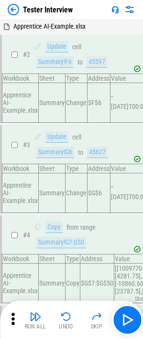
scroll to position [3251, 0]
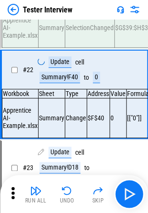
scroll to position [1922, 0]
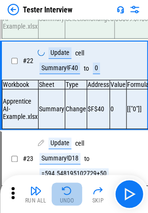
click at [69, 196] on button "Undo" at bounding box center [67, 193] width 31 height 23
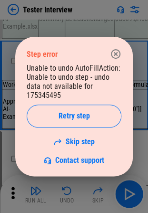
click at [125, 50] on div "Step error Unable to undo AutoFillAction: Unable to undo step - undo data not a…" at bounding box center [74, 106] width 118 height 139
click at [115, 57] on icon "button" at bounding box center [115, 53] width 11 height 11
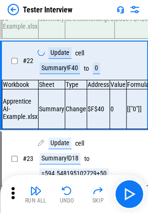
click at [17, 14] on img at bounding box center [13, 9] width 11 height 11
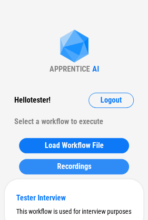
scroll to position [47, 0]
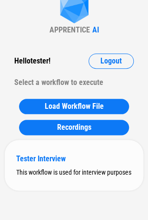
click at [45, 154] on div "Tester Interview" at bounding box center [74, 158] width 116 height 9
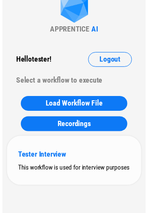
scroll to position [0, 0]
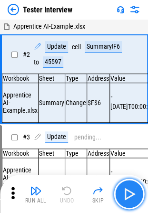
click at [136, 188] on button "button" at bounding box center [129, 193] width 31 height 31
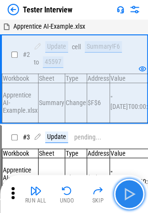
click at [136, 188] on button "button" at bounding box center [129, 193] width 31 height 31
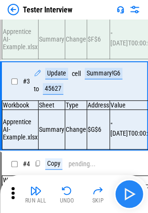
scroll to position [64, 0]
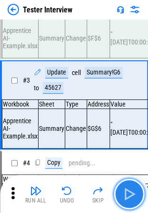
click at [136, 188] on button "button" at bounding box center [129, 193] width 31 height 31
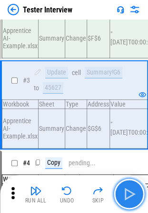
click at [136, 188] on button "button" at bounding box center [129, 193] width 31 height 31
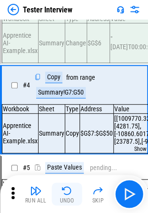
scroll to position [156, 0]
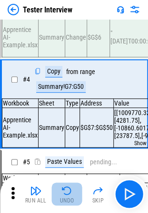
click at [64, 194] on img "button" at bounding box center [67, 190] width 11 height 11
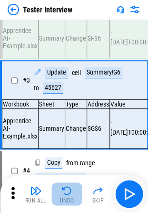
click at [64, 194] on img "button" at bounding box center [67, 190] width 11 height 11
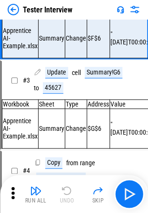
scroll to position [33, 0]
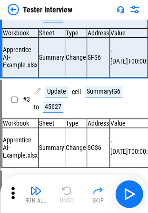
click at [64, 194] on div "Run All Undo Skip" at bounding box center [75, 193] width 139 height 31
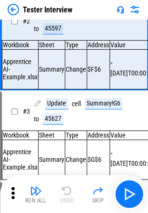
scroll to position [0, 0]
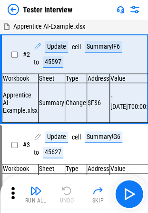
click at [64, 194] on div "Run All Undo Skip" at bounding box center [75, 193] width 139 height 31
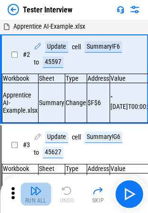
click at [31, 199] on div "Run All" at bounding box center [35, 201] width 21 height 6
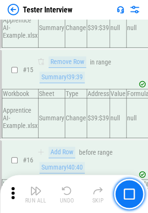
scroll to position [1463, 0]
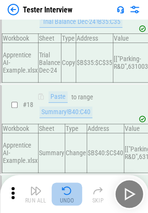
click at [69, 193] on img "button" at bounding box center [67, 190] width 11 height 11
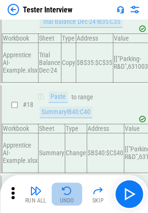
click at [69, 193] on img "button" at bounding box center [67, 190] width 11 height 11
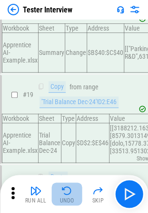
click at [69, 193] on div "Run All Undo Skip" at bounding box center [75, 193] width 139 height 31
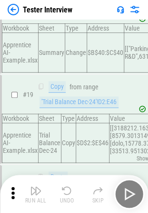
click at [69, 193] on div "Run All Undo Skip" at bounding box center [75, 193] width 139 height 31
click at [69, 193] on img "button" at bounding box center [67, 190] width 11 height 11
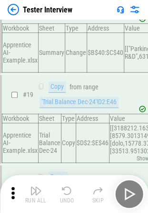
click at [69, 193] on img "button" at bounding box center [67, 190] width 11 height 11
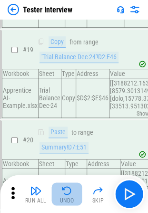
click at [69, 193] on img "button" at bounding box center [67, 190] width 11 height 11
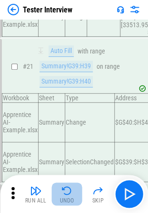
click at [69, 193] on img "button" at bounding box center [67, 190] width 11 height 11
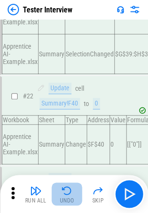
click at [69, 193] on img "button" at bounding box center [67, 190] width 11 height 11
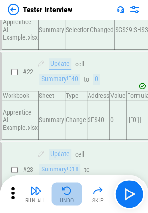
click at [69, 193] on img "button" at bounding box center [67, 190] width 11 height 11
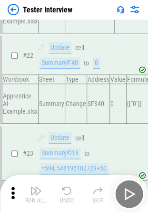
click at [69, 193] on img "button" at bounding box center [67, 190] width 11 height 11
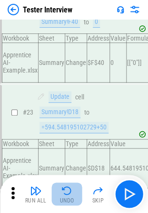
click at [69, 193] on img "button" at bounding box center [67, 190] width 11 height 11
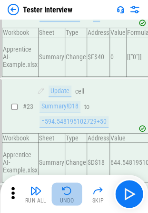
click at [69, 193] on div "Run All Undo Skip" at bounding box center [75, 193] width 139 height 31
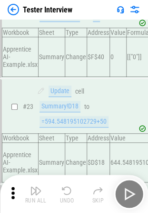
click at [69, 193] on img "button" at bounding box center [67, 190] width 11 height 11
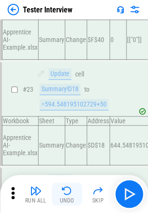
click at [69, 193] on div "Run All Undo Skip" at bounding box center [75, 193] width 139 height 31
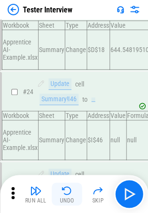
click at [69, 193] on img "button" at bounding box center [67, 190] width 11 height 11
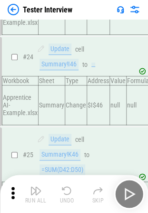
click at [69, 193] on div "Run All Undo Skip" at bounding box center [75, 193] width 139 height 31
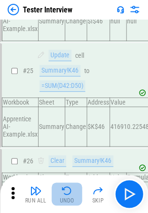
click at [69, 193] on img "button" at bounding box center [67, 190] width 11 height 11
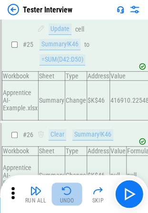
click at [69, 193] on div "Run All Undo Skip" at bounding box center [75, 193] width 139 height 31
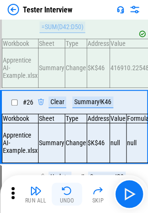
click at [69, 193] on img "button" at bounding box center [67, 190] width 11 height 11
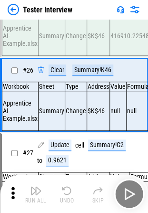
click at [69, 193] on img "button" at bounding box center [67, 190] width 11 height 11
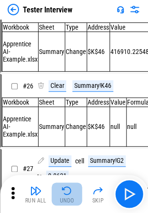
click at [69, 193] on img "button" at bounding box center [67, 190] width 11 height 11
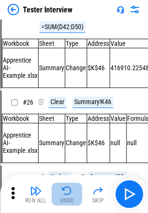
click at [69, 193] on img "button" at bounding box center [67, 190] width 11 height 11
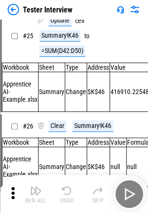
click at [69, 193] on img "button" at bounding box center [67, 190] width 11 height 11
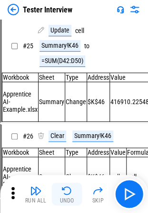
click at [69, 193] on div "Run All Undo Skip" at bounding box center [75, 193] width 139 height 31
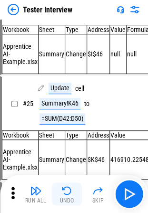
click at [69, 193] on img "button" at bounding box center [67, 190] width 11 height 11
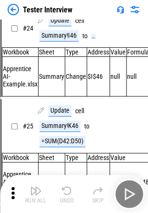
click at [69, 193] on div "Run All Undo Skip" at bounding box center [75, 193] width 139 height 31
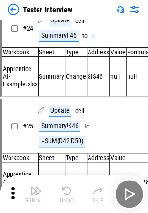
click at [69, 193] on img "button" at bounding box center [67, 190] width 11 height 11
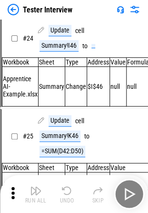
click at [69, 193] on img "button" at bounding box center [67, 190] width 11 height 11
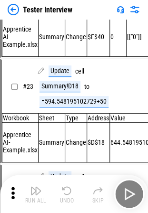
click at [69, 193] on img "button" at bounding box center [67, 190] width 11 height 11
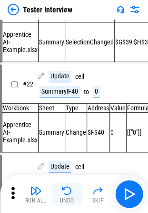
click at [69, 193] on img "button" at bounding box center [67, 190] width 11 height 11
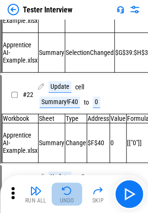
click at [69, 193] on img "button" at bounding box center [67, 190] width 11 height 11
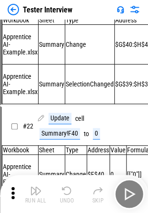
click at [69, 193] on div "Run All Undo Skip" at bounding box center [75, 193] width 139 height 31
click at [69, 193] on img "button" at bounding box center [67, 190] width 11 height 11
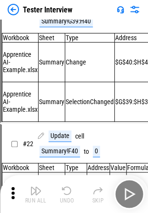
click at [69, 193] on img "button" at bounding box center [67, 190] width 11 height 11
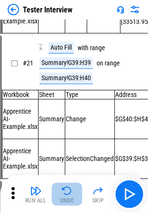
click at [69, 193] on img "button" at bounding box center [67, 190] width 11 height 11
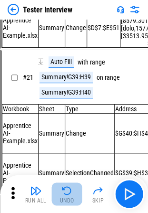
click at [69, 193] on img "button" at bounding box center [67, 190] width 11 height 11
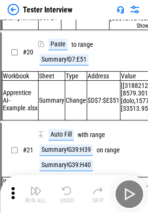
click at [69, 193] on img "button" at bounding box center [67, 190] width 11 height 11
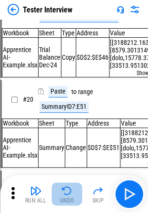
click at [69, 193] on img "button" at bounding box center [67, 190] width 11 height 11
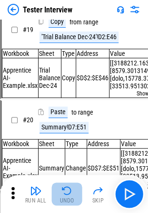
click at [69, 193] on img "button" at bounding box center [67, 190] width 11 height 11
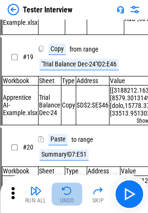
click at [69, 193] on div "Run All Undo Skip" at bounding box center [75, 193] width 139 height 31
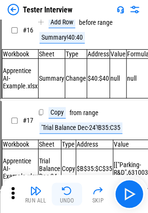
click at [69, 193] on img "button" at bounding box center [67, 190] width 11 height 11
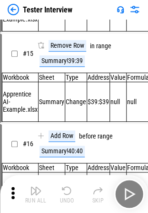
click at [69, 193] on div "Run All Undo Skip" at bounding box center [75, 193] width 139 height 31
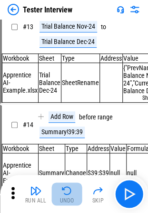
click at [69, 193] on img "button" at bounding box center [67, 190] width 11 height 11
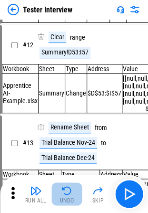
click at [69, 193] on div "Run All Undo Skip" at bounding box center [75, 193] width 139 height 31
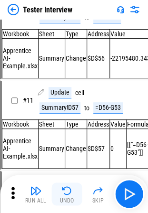
click at [69, 193] on img "button" at bounding box center [67, 190] width 11 height 11
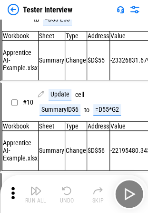
click at [69, 193] on div "Run All Undo Skip" at bounding box center [75, 193] width 139 height 31
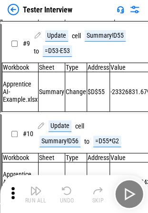
click at [69, 193] on img "button" at bounding box center [67, 190] width 11 height 11
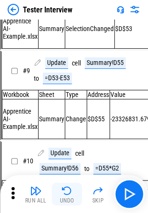
click at [69, 193] on img "button" at bounding box center [67, 190] width 11 height 11
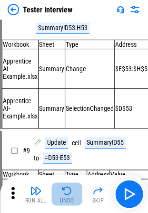
click at [69, 193] on img "button" at bounding box center [67, 190] width 11 height 11
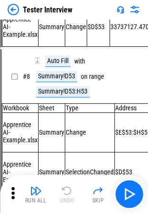
click at [69, 193] on div "Run All Undo Skip" at bounding box center [75, 193] width 139 height 31
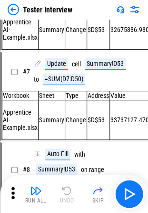
click at [69, 193] on div "Run All Undo Skip" at bounding box center [75, 193] width 139 height 31
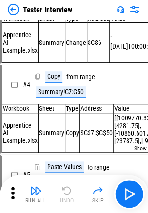
click at [69, 193] on div "Run All Undo Skip" at bounding box center [75, 193] width 139 height 31
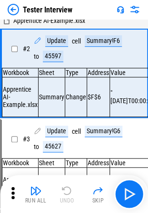
click at [69, 193] on div "Run All Undo Skip" at bounding box center [75, 193] width 139 height 31
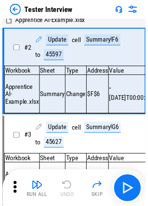
scroll to position [0, 0]
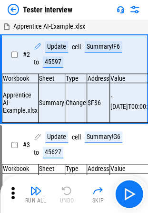
click at [69, 193] on div "Run All Undo Skip" at bounding box center [75, 193] width 139 height 31
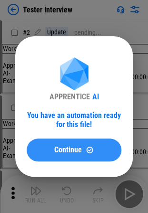
click at [84, 154] on div "Continue" at bounding box center [74, 150] width 72 height 8
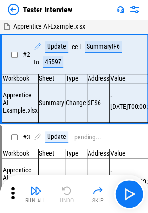
click at [95, 42] on div "Summary!F6" at bounding box center [103, 46] width 37 height 11
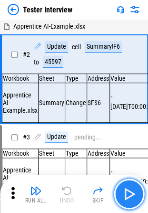
click at [123, 200] on img "button" at bounding box center [129, 193] width 15 height 15
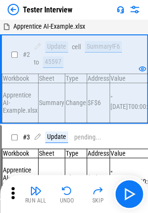
click at [95, 43] on div "Summary!F6" at bounding box center [103, 46] width 37 height 11
click at [49, 63] on div "45597" at bounding box center [53, 61] width 21 height 11
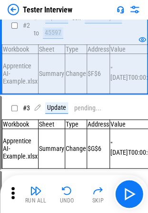
scroll to position [30, 0]
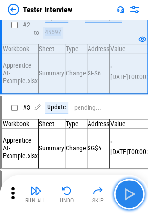
click at [126, 201] on button "button" at bounding box center [129, 193] width 31 height 31
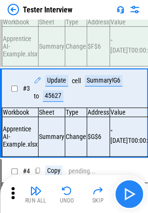
scroll to position [64, 0]
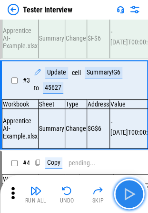
click at [135, 195] on img "button" at bounding box center [129, 193] width 15 height 15
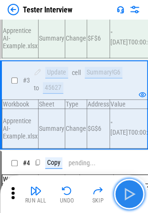
click at [135, 195] on img "button" at bounding box center [129, 193] width 15 height 15
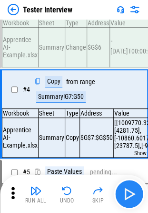
scroll to position [156, 0]
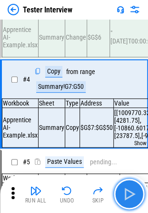
click at [116, 188] on button "button" at bounding box center [129, 193] width 31 height 31
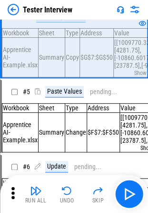
scroll to position [226, 0]
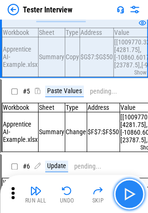
drag, startPoint x: 135, startPoint y: 198, endPoint x: 131, endPoint y: 206, distance: 9.0
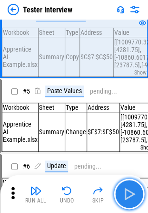
click at [131, 206] on button "button" at bounding box center [129, 193] width 31 height 31
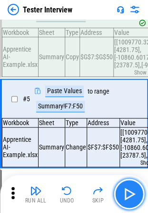
click at [131, 196] on img "button" at bounding box center [129, 193] width 15 height 15
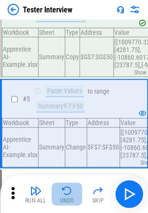
click at [73, 198] on div "Undo" at bounding box center [67, 201] width 14 height 6
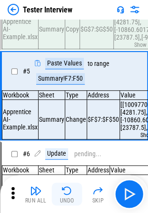
scroll to position [247, 0]
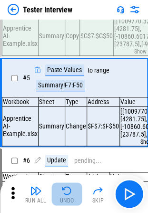
click at [73, 198] on div "Undo" at bounding box center [67, 201] width 14 height 6
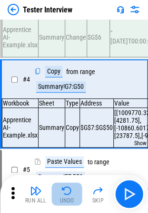
click at [73, 198] on div "Undo" at bounding box center [67, 201] width 14 height 6
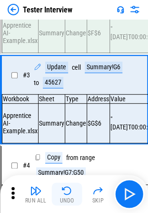
scroll to position [64, 0]
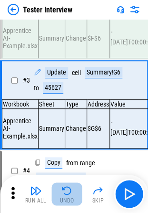
click at [63, 198] on div "Undo" at bounding box center [67, 201] width 14 height 6
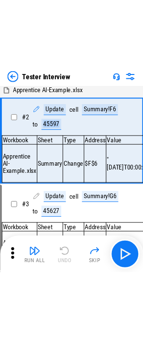
scroll to position [0, 0]
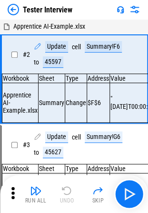
click at [63, 198] on div "Run All Undo Skip" at bounding box center [75, 193] width 139 height 31
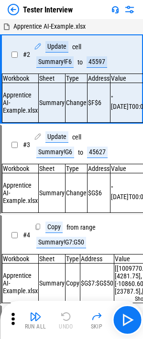
click at [48, 62] on div "Summary!F6" at bounding box center [54, 61] width 37 height 11
click at [62, 156] on div "Summary!G6" at bounding box center [55, 151] width 38 height 11
click at [44, 219] on div "Summary!G7:G50" at bounding box center [61, 242] width 50 height 11
click at [42, 158] on div "Summary!G6" at bounding box center [55, 151] width 38 height 11
click at [46, 56] on div "Summary!F6" at bounding box center [54, 61] width 37 height 11
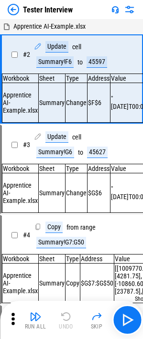
click at [52, 61] on div "Summary!F6" at bounding box center [54, 61] width 37 height 11
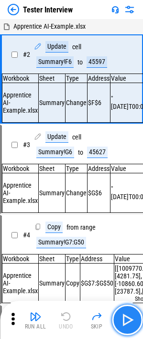
click at [128, 219] on img "button" at bounding box center [126, 319] width 15 height 15
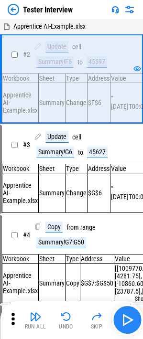
click at [127, 219] on img "button" at bounding box center [126, 319] width 15 height 15
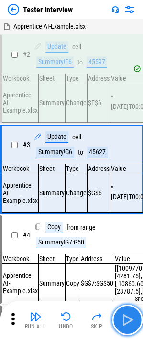
click at [127, 219] on img "button" at bounding box center [126, 319] width 15 height 15
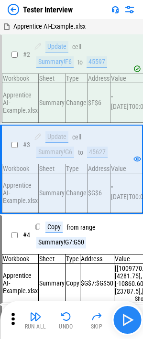
click at [126, 219] on img "button" at bounding box center [126, 319] width 15 height 15
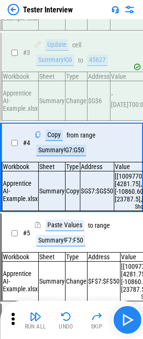
scroll to position [97, 0]
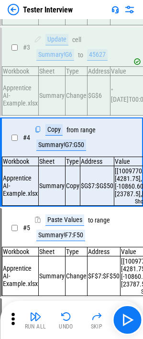
click at [58, 148] on div "Summary!G7:G50" at bounding box center [61, 144] width 50 height 11
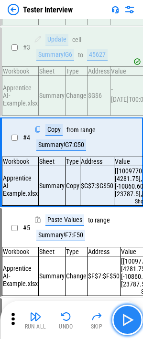
click at [127, 219] on img "button" at bounding box center [126, 319] width 15 height 15
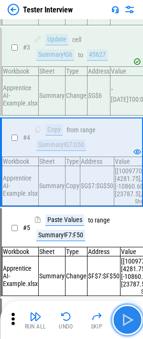
click at [127, 219] on img "button" at bounding box center [126, 319] width 15 height 15
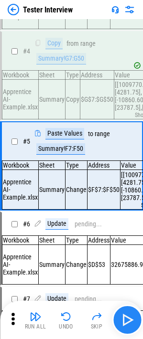
scroll to position [190, 0]
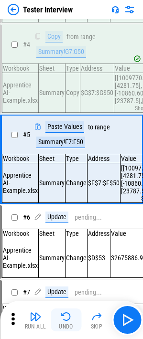
click at [66, 219] on img "button" at bounding box center [65, 316] width 11 height 11
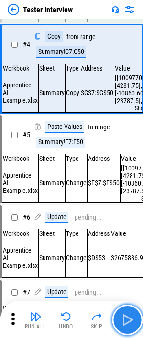
click at [130, 219] on img "button" at bounding box center [126, 319] width 15 height 15
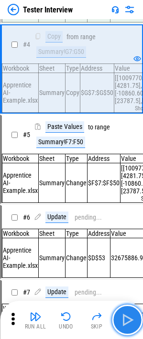
click at [130, 219] on img "button" at bounding box center [126, 319] width 15 height 15
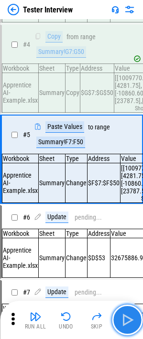
click at [127, 219] on img "button" at bounding box center [126, 319] width 15 height 15
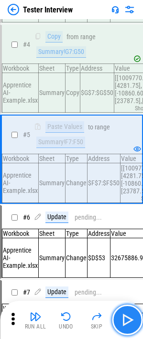
click at [127, 219] on img "button" at bounding box center [126, 319] width 15 height 15
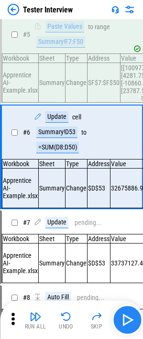
scroll to position [291, 0]
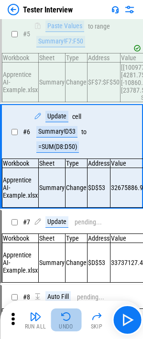
click at [62, 219] on img "button" at bounding box center [65, 316] width 11 height 11
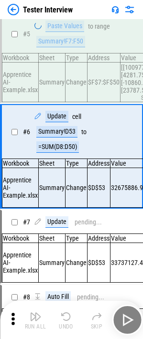
click at [62, 219] on div "Run All Undo Skip" at bounding box center [72, 319] width 133 height 31
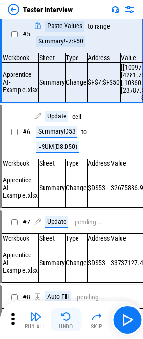
click at [62, 219] on img "button" at bounding box center [65, 316] width 11 height 11
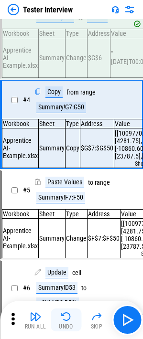
scroll to position [97, 0]
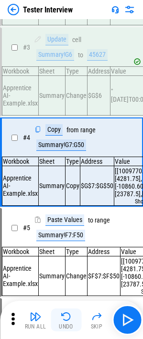
click at [63, 219] on img "button" at bounding box center [65, 316] width 11 height 11
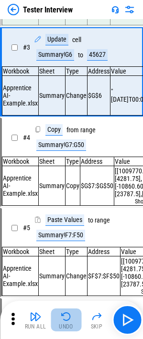
click at [63, 219] on img "button" at bounding box center [65, 316] width 11 height 11
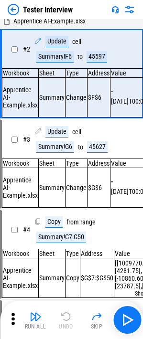
scroll to position [0, 0]
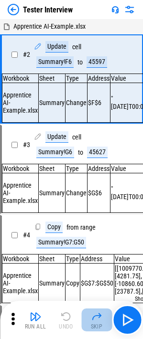
click at [100, 219] on img "button" at bounding box center [96, 316] width 11 height 11
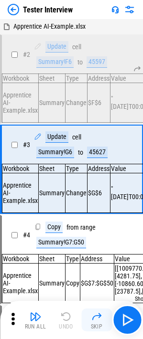
click at [99, 219] on img "button" at bounding box center [96, 316] width 11 height 11
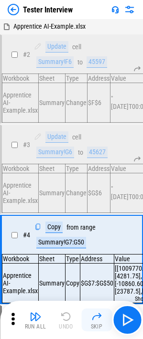
scroll to position [97, 0]
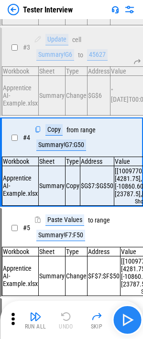
click at [132, 219] on img "button" at bounding box center [126, 319] width 15 height 15
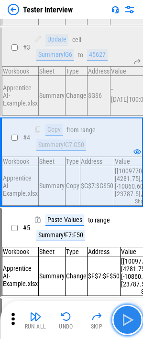
click at [131, 219] on img "button" at bounding box center [126, 319] width 15 height 15
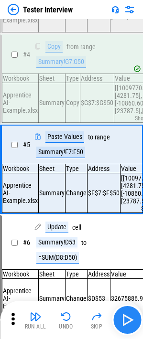
scroll to position [190, 0]
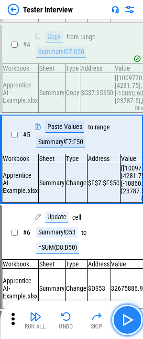
click at [129, 219] on img "button" at bounding box center [126, 319] width 15 height 15
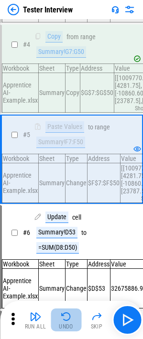
click at [63, 219] on img "button" at bounding box center [65, 316] width 11 height 11
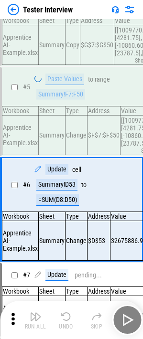
scroll to position [291, 0]
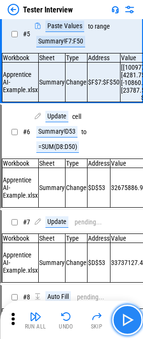
click at [131, 219] on img "button" at bounding box center [126, 319] width 15 height 15
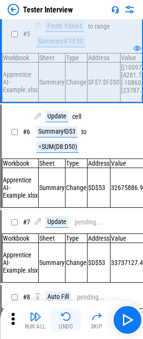
click at [69, 219] on img "button" at bounding box center [65, 316] width 11 height 11
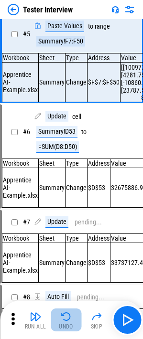
click at [63, 219] on button "Undo" at bounding box center [66, 319] width 31 height 23
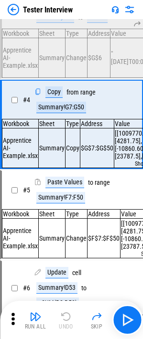
scroll to position [97, 0]
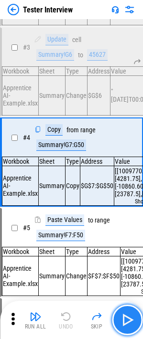
click at [130, 219] on img "button" at bounding box center [126, 319] width 15 height 15
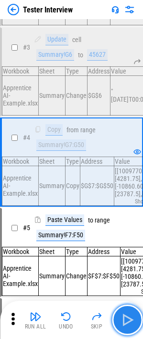
click at [130, 219] on img "button" at bounding box center [126, 319] width 15 height 15
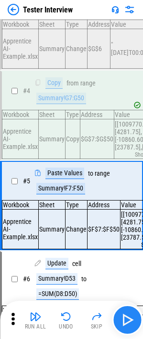
scroll to position [190, 0]
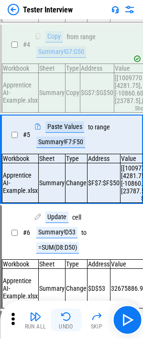
click at [66, 219] on button "Undo" at bounding box center [66, 319] width 31 height 23
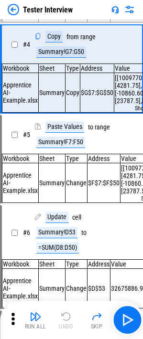
click at [66, 219] on div "Run All Undo Skip" at bounding box center [72, 319] width 133 height 31
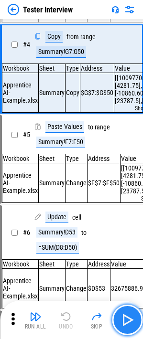
click at [130, 219] on img "button" at bounding box center [126, 319] width 15 height 15
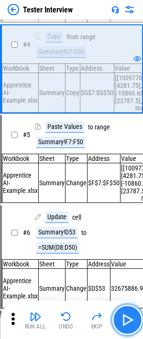
click at [130, 219] on img "button" at bounding box center [126, 319] width 15 height 15
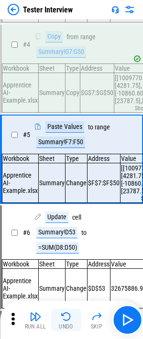
click at [66, 219] on img "button" at bounding box center [65, 316] width 11 height 11
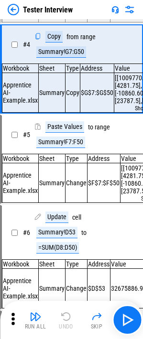
click at [66, 219] on div "Run All Undo Skip" at bounding box center [72, 319] width 133 height 31
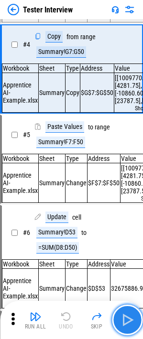
click at [127, 219] on img "button" at bounding box center [126, 319] width 15 height 15
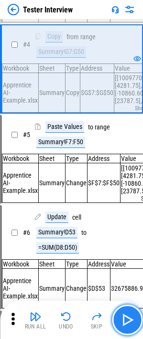
click at [127, 219] on img "button" at bounding box center [126, 319] width 15 height 15
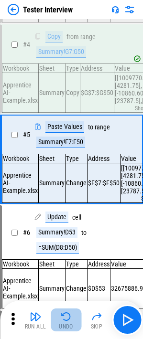
click at [65, 219] on img "button" at bounding box center [65, 316] width 11 height 11
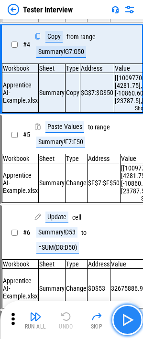
click at [126, 219] on img "button" at bounding box center [126, 319] width 15 height 15
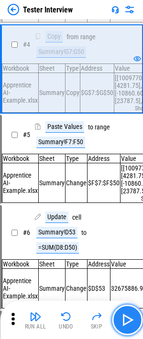
click at [125, 219] on img "button" at bounding box center [126, 319] width 15 height 15
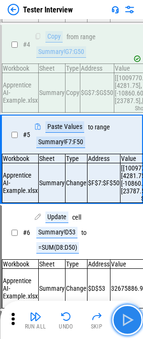
click at [125, 219] on img "button" at bounding box center [126, 319] width 15 height 15
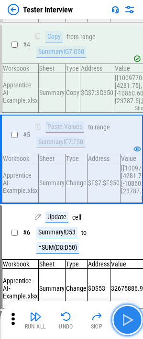
click at [127, 219] on img "button" at bounding box center [126, 319] width 15 height 15
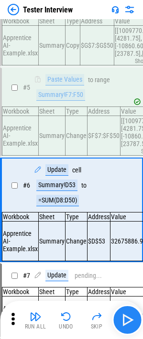
scroll to position [291, 0]
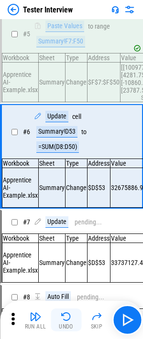
click at [64, 219] on img "button" at bounding box center [65, 316] width 11 height 11
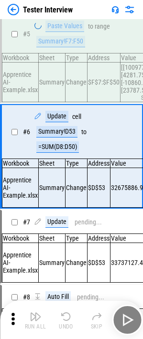
click at [64, 219] on div "Run All Undo Skip" at bounding box center [72, 319] width 133 height 31
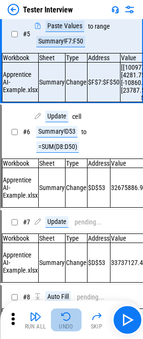
click at [64, 219] on img "button" at bounding box center [65, 316] width 11 height 11
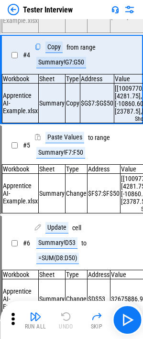
click at [64, 219] on div "Run All Undo Skip" at bounding box center [72, 319] width 133 height 31
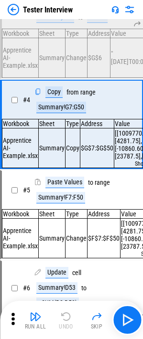
scroll to position [97, 0]
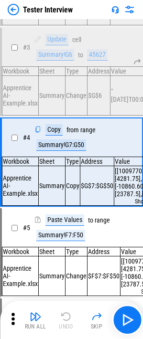
click at [64, 219] on div "Run All Undo Skip" at bounding box center [72, 319] width 133 height 31
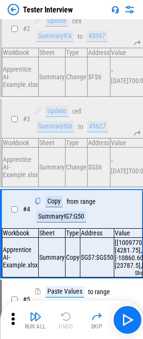
scroll to position [25, 0]
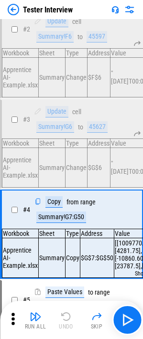
click at [69, 219] on div "Run All Undo Skip" at bounding box center [72, 319] width 133 height 31
click at [103, 125] on div "45627" at bounding box center [97, 126] width 21 height 11
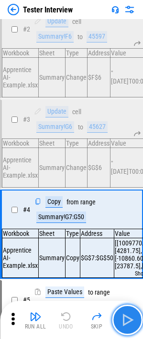
click at [136, 219] on button "button" at bounding box center [127, 319] width 31 height 31
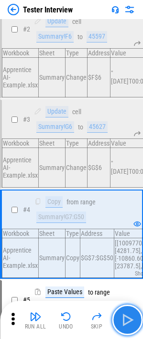
click at [136, 219] on button "button" at bounding box center [127, 319] width 31 height 31
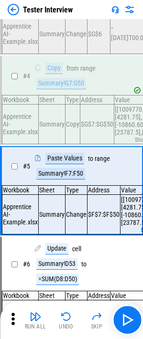
scroll to position [190, 0]
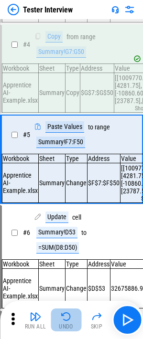
click at [59, 219] on button "Undo" at bounding box center [66, 319] width 31 height 23
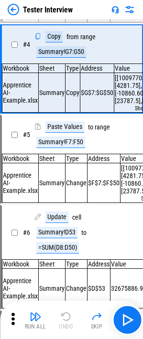
click at [59, 219] on div "Run All Undo Skip" at bounding box center [72, 319] width 133 height 31
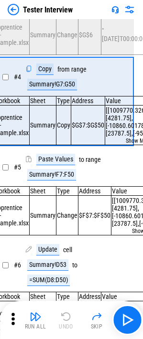
scroll to position [156, 9]
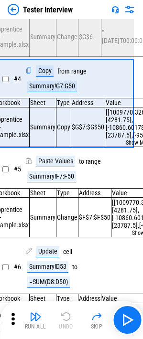
click at [11, 5] on img at bounding box center [13, 9] width 11 height 11
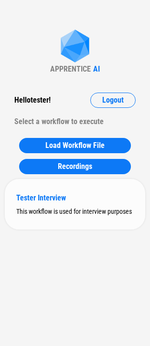
click at [35, 201] on div "Tester Interview" at bounding box center [74, 197] width 117 height 9
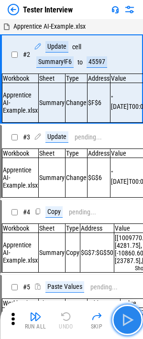
click at [140, 219] on button "button" at bounding box center [127, 319] width 31 height 31
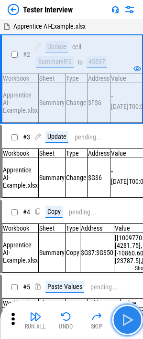
click at [140, 219] on button "button" at bounding box center [127, 319] width 31 height 31
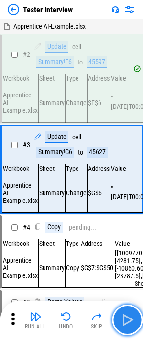
click at [140, 219] on button "button" at bounding box center [127, 319] width 31 height 31
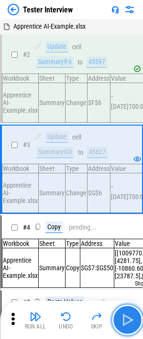
click at [140, 219] on button "button" at bounding box center [127, 319] width 31 height 31
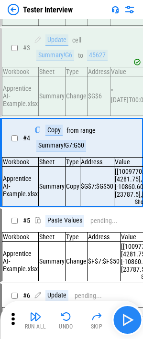
scroll to position [97, 0]
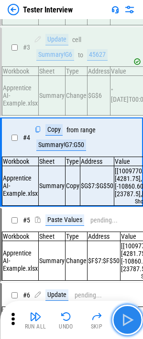
click at [127, 219] on button "button" at bounding box center [127, 319] width 31 height 31
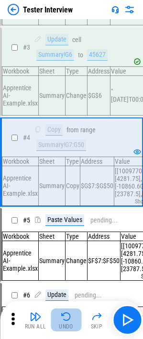
click at [73, 219] on button "Undo" at bounding box center [66, 319] width 31 height 23
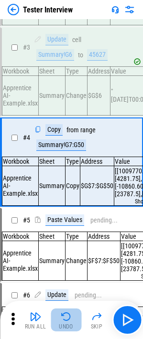
click at [73, 219] on button "Undo" at bounding box center [66, 319] width 31 height 23
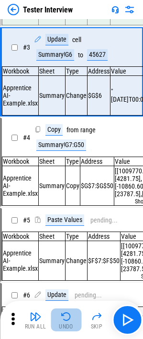
click at [73, 219] on button "Undo" at bounding box center [66, 319] width 31 height 23
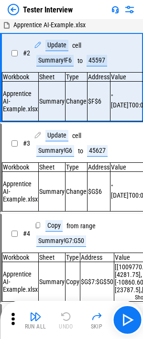
scroll to position [0, 0]
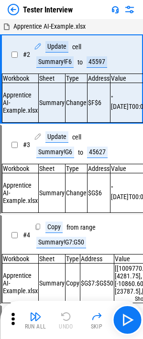
click at [73, 219] on div "Run All Undo Skip" at bounding box center [72, 319] width 133 height 31
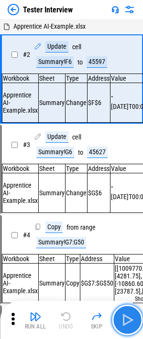
click at [129, 219] on img "button" at bounding box center [126, 319] width 15 height 15
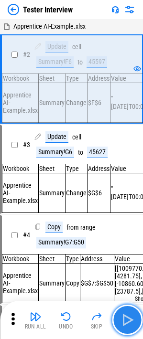
click at [129, 219] on img "button" at bounding box center [126, 319] width 15 height 15
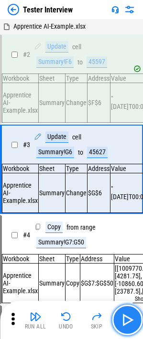
click at [129, 219] on img "button" at bounding box center [126, 319] width 15 height 15
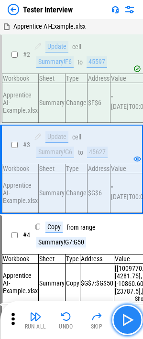
click at [129, 219] on img "button" at bounding box center [126, 319] width 15 height 15
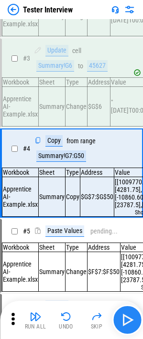
scroll to position [97, 0]
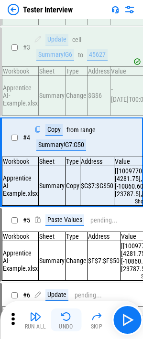
click at [65, 219] on img "button" at bounding box center [65, 316] width 11 height 11
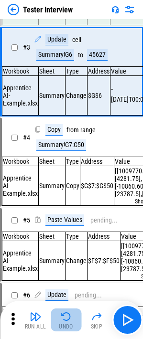
click at [65, 219] on img "button" at bounding box center [65, 316] width 11 height 11
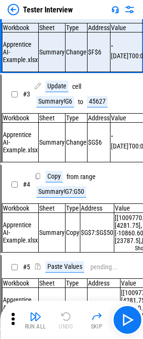
scroll to position [0, 0]
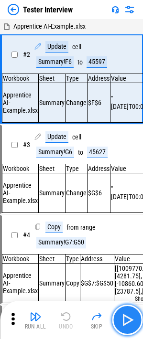
click at [132, 219] on img "button" at bounding box center [126, 319] width 15 height 15
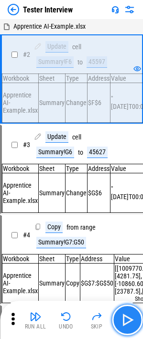
click at [132, 219] on img "button" at bounding box center [126, 319] width 15 height 15
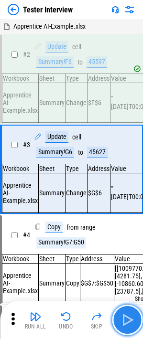
click at [132, 219] on img "button" at bounding box center [126, 319] width 15 height 15
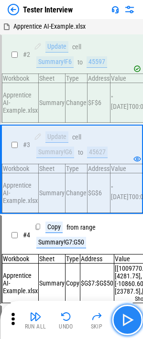
click at [132, 219] on img "button" at bounding box center [126, 319] width 15 height 15
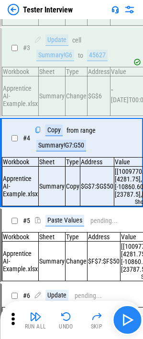
scroll to position [97, 0]
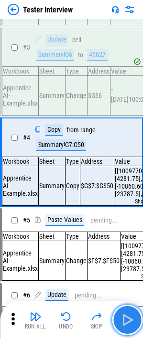
click at [128, 219] on img "button" at bounding box center [126, 319] width 15 height 15
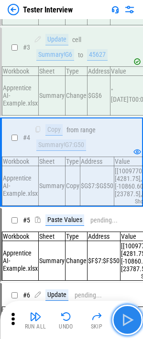
click at [128, 219] on img "button" at bounding box center [126, 319] width 15 height 15
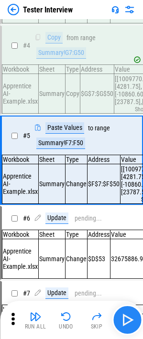
scroll to position [190, 0]
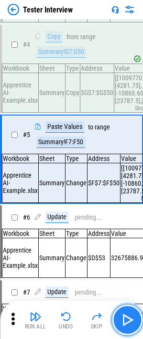
click at [128, 219] on img "button" at bounding box center [126, 319] width 15 height 15
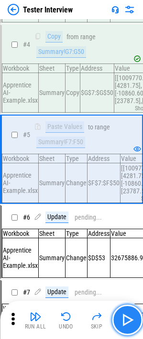
click at [128, 219] on img "button" at bounding box center [126, 319] width 15 height 15
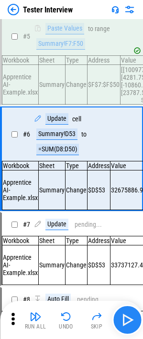
scroll to position [291, 0]
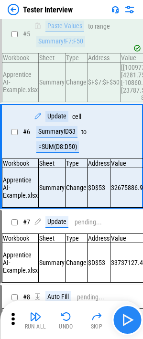
click at [126, 219] on img "button" at bounding box center [126, 319] width 15 height 15
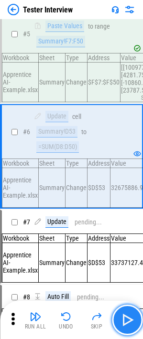
click at [130, 219] on img "button" at bounding box center [126, 319] width 15 height 15
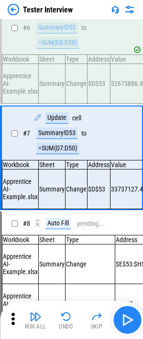
scroll to position [399, 0]
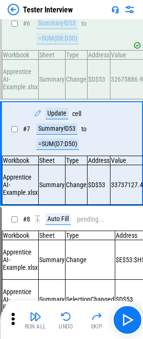
click at [62, 135] on div "Summary!D53" at bounding box center [56, 128] width 41 height 11
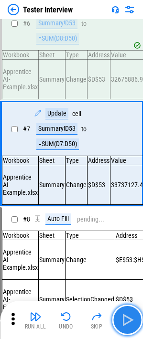
click at [129, 219] on img "button" at bounding box center [126, 319] width 15 height 15
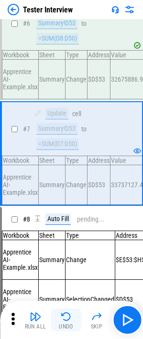
click at [63, 219] on img "button" at bounding box center [65, 316] width 11 height 11
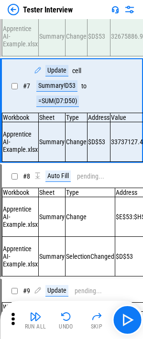
scroll to position [439, 0]
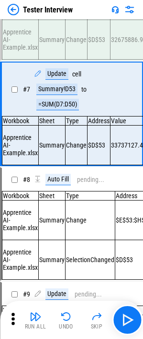
click at [57, 95] on div "Summary!D53" at bounding box center [56, 88] width 41 height 11
click at [66, 110] on div "=SUM(D7:D50)" at bounding box center [57, 104] width 42 height 11
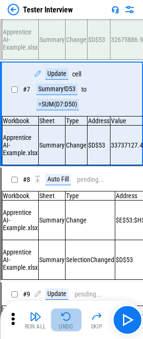
click at [64, 219] on img "button" at bounding box center [65, 316] width 11 height 11
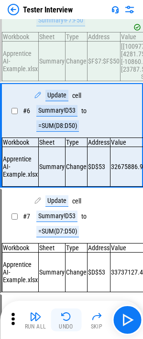
scroll to position [291, 0]
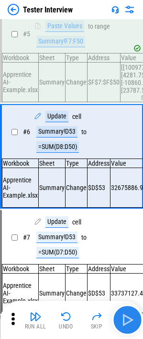
click at [128, 219] on img "button" at bounding box center [126, 319] width 15 height 15
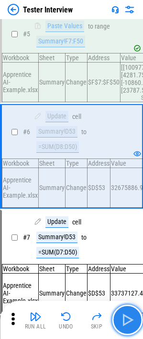
click at [128, 219] on img "button" at bounding box center [126, 319] width 15 height 15
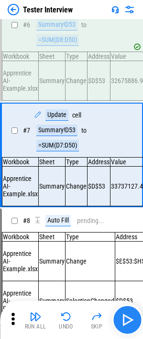
scroll to position [399, 0]
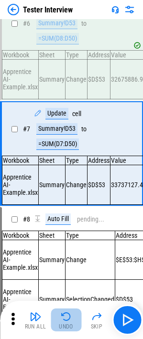
click at [70, 219] on img "button" at bounding box center [65, 316] width 11 height 11
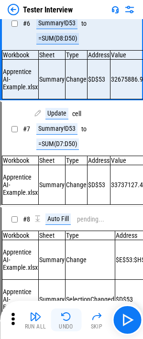
click at [62, 219] on img "button" at bounding box center [65, 316] width 11 height 11
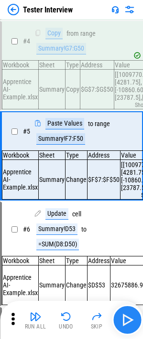
scroll to position [190, 0]
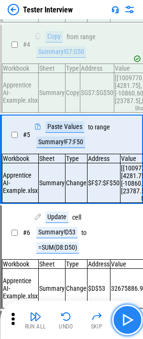
click at [127, 219] on img "button" at bounding box center [126, 319] width 15 height 15
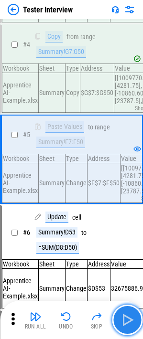
click at [127, 219] on img "button" at bounding box center [126, 319] width 15 height 15
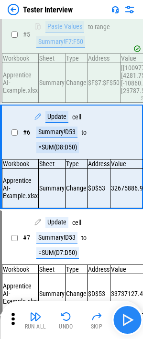
scroll to position [291, 0]
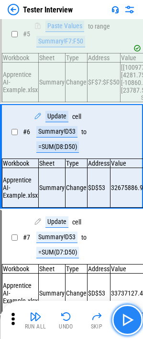
click at [127, 219] on img "button" at bounding box center [126, 319] width 15 height 15
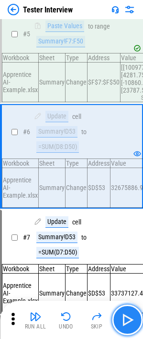
click at [127, 219] on img "button" at bounding box center [126, 319] width 15 height 15
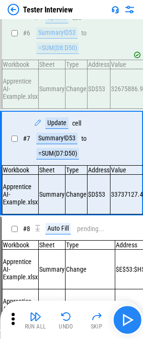
scroll to position [399, 0]
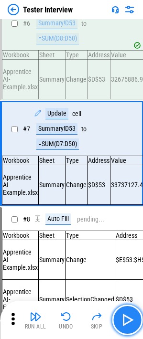
click at [127, 219] on img "button" at bounding box center [126, 319] width 15 height 15
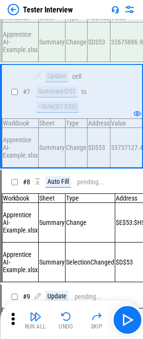
scroll to position [437, 0]
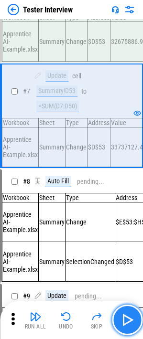
click at [131, 219] on img "button" at bounding box center [126, 319] width 15 height 15
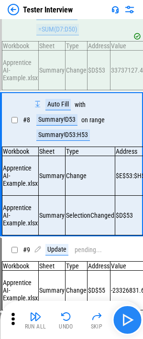
scroll to position [529, 0]
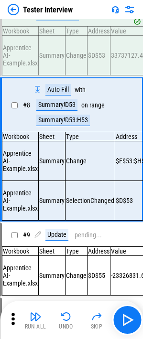
click at [55, 111] on div "Summary!D53" at bounding box center [56, 104] width 41 height 11
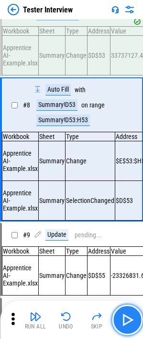
click at [133, 219] on img "button" at bounding box center [126, 319] width 15 height 15
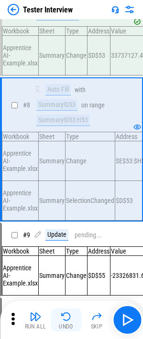
click at [66, 219] on img "button" at bounding box center [65, 316] width 11 height 11
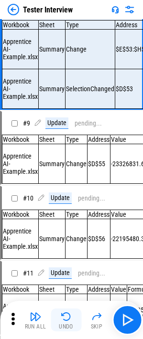
scroll to position [643, 0]
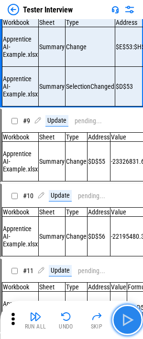
click at [127, 219] on img "button" at bounding box center [126, 319] width 15 height 15
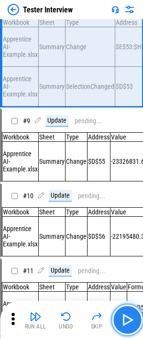
click at [129, 219] on img "button" at bounding box center [126, 319] width 15 height 15
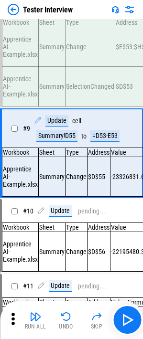
click at [56, 142] on div "Summary!D55" at bounding box center [56, 135] width 41 height 11
click at [100, 142] on div "=D53-E53" at bounding box center [104, 135] width 29 height 11
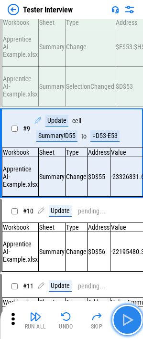
click at [131, 219] on img "button" at bounding box center [126, 319] width 15 height 15
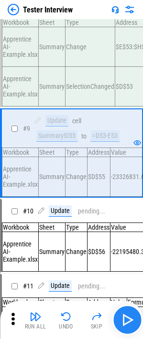
click at [135, 219] on button "button" at bounding box center [127, 319] width 31 height 31
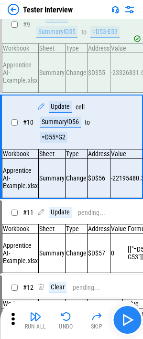
scroll to position [751, 0]
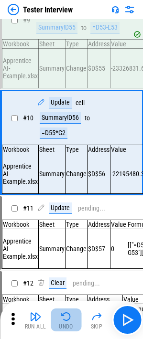
click at [66, 219] on button "Undo" at bounding box center [66, 319] width 31 height 23
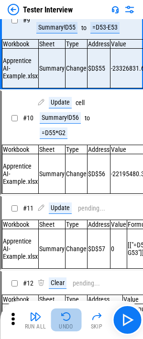
click at [66, 219] on button "Undo" at bounding box center [66, 319] width 31 height 23
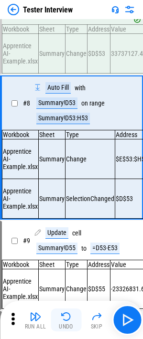
scroll to position [529, 0]
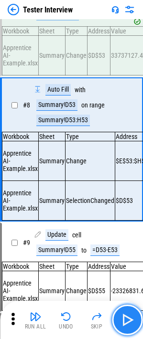
click at [129, 219] on img "button" at bounding box center [126, 319] width 15 height 15
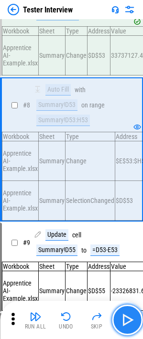
click at [129, 219] on img "button" at bounding box center [126, 319] width 15 height 15
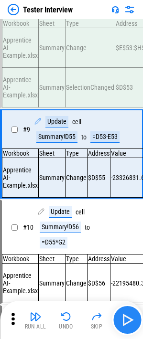
scroll to position [650, 0]
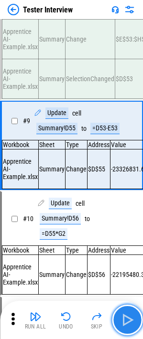
click at [129, 219] on img "button" at bounding box center [126, 319] width 15 height 15
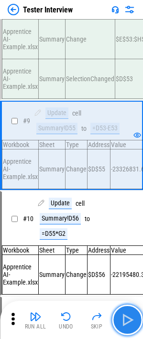
click at [129, 219] on img "button" at bounding box center [126, 319] width 15 height 15
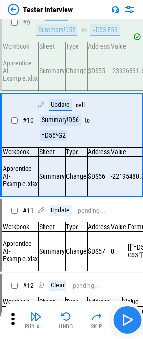
scroll to position [751, 0]
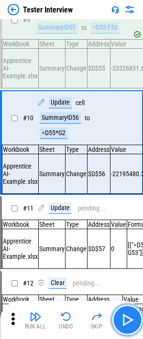
click at [129, 219] on img "button" at bounding box center [126, 319] width 15 height 15
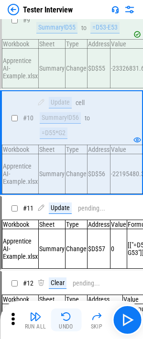
click at [64, 219] on div "Undo" at bounding box center [66, 326] width 14 height 6
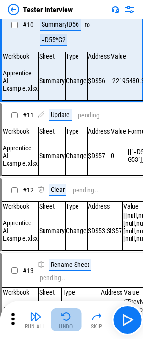
click at [64, 219] on div "Undo" at bounding box center [66, 326] width 14 height 6
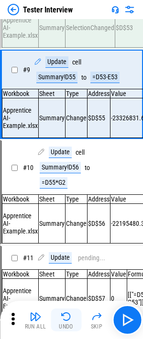
scroll to position [650, 0]
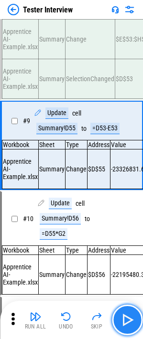
click at [127, 219] on img "button" at bounding box center [126, 319] width 15 height 15
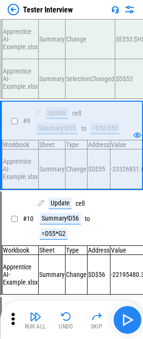
click at [130, 219] on img "button" at bounding box center [126, 319] width 15 height 15
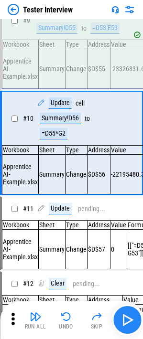
scroll to position [751, 0]
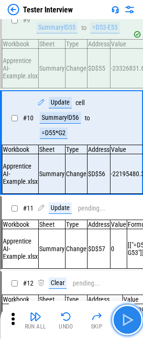
click at [129, 219] on img "button" at bounding box center [126, 319] width 15 height 15
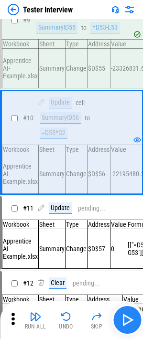
click at [126, 219] on img "button" at bounding box center [126, 319] width 15 height 15
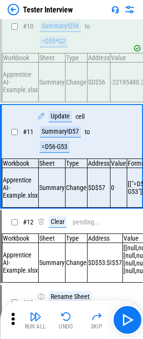
scroll to position [842, 0]
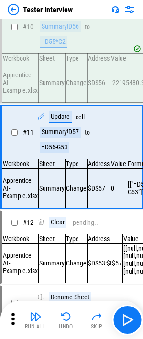
click at [53, 48] on div "=D55*G2" at bounding box center [54, 41] width 28 height 11
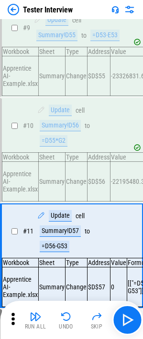
scroll to position [743, 0]
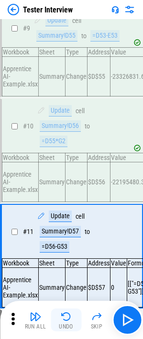
click at [66, 219] on img "button" at bounding box center [65, 316] width 11 height 11
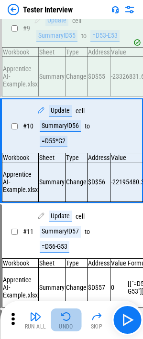
click at [66, 219] on img "button" at bounding box center [65, 316] width 11 height 11
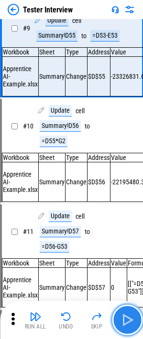
click at [128, 219] on img "button" at bounding box center [126, 319] width 15 height 15
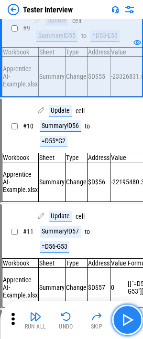
click at [128, 219] on img "button" at bounding box center [126, 319] width 15 height 15
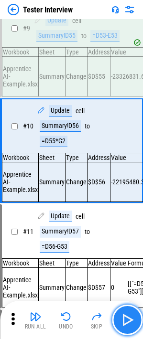
click at [128, 219] on img "button" at bounding box center [126, 319] width 15 height 15
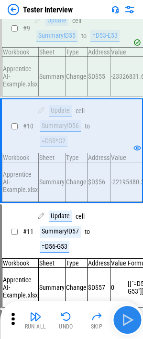
click at [128, 219] on img "button" at bounding box center [126, 319] width 15 height 15
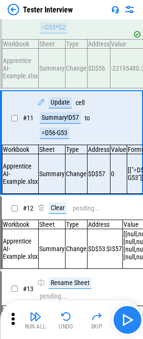
scroll to position [859, 0]
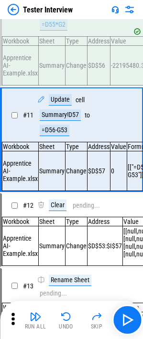
click at [56, 121] on div "Summary!D57" at bounding box center [60, 114] width 41 height 11
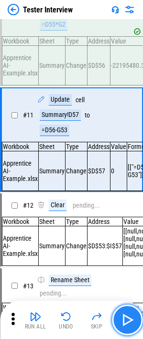
click at [128, 219] on img "button" at bounding box center [126, 319] width 15 height 15
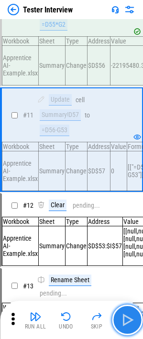
click at [128, 219] on img "button" at bounding box center [126, 319] width 15 height 15
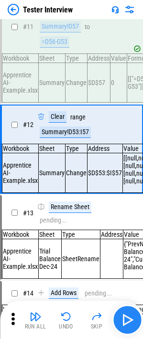
scroll to position [960, 0]
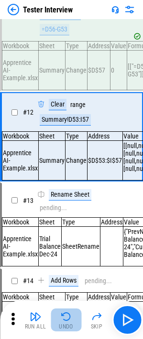
click at [66, 219] on img "button" at bounding box center [65, 316] width 11 height 11
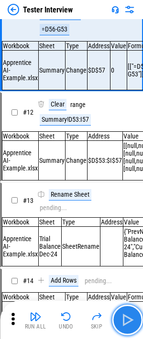
click at [129, 219] on img "button" at bounding box center [126, 319] width 15 height 15
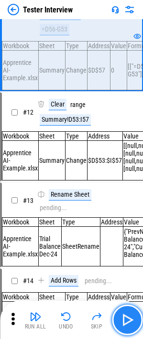
click at [131, 219] on img "button" at bounding box center [126, 319] width 15 height 15
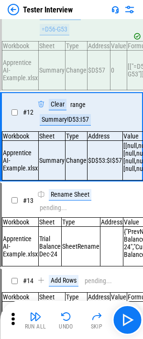
click at [74, 125] on div "Summary!D53:I57" at bounding box center [65, 119] width 51 height 11
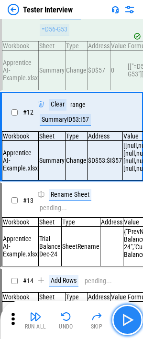
click at [128, 219] on img "button" at bounding box center [126, 319] width 15 height 15
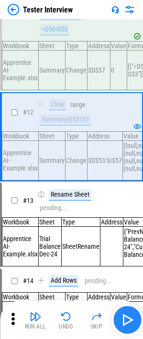
click at [133, 219] on img "button" at bounding box center [126, 319] width 15 height 15
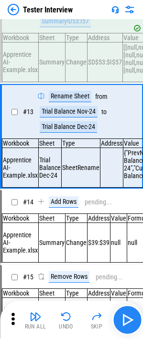
scroll to position [1061, 0]
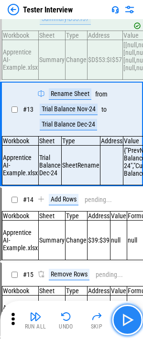
click at [129, 219] on img "button" at bounding box center [126, 319] width 15 height 15
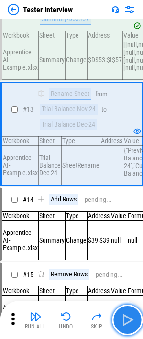
click at [129, 219] on img "button" at bounding box center [126, 319] width 15 height 15
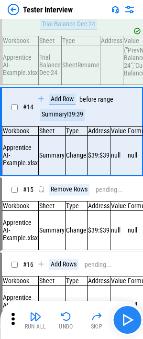
scroll to position [1161, 0]
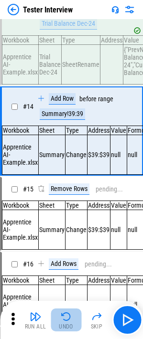
click at [62, 219] on img "button" at bounding box center [65, 316] width 11 height 11
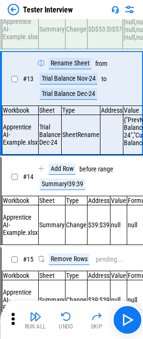
scroll to position [1090, 0]
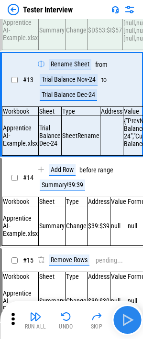
click at [130, 219] on img "button" at bounding box center [126, 319] width 15 height 15
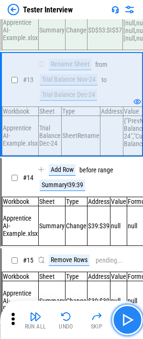
click at [127, 219] on img "button" at bounding box center [126, 319] width 15 height 15
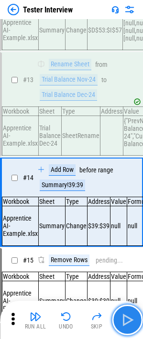
click at [126, 219] on img "button" at bounding box center [126, 319] width 15 height 15
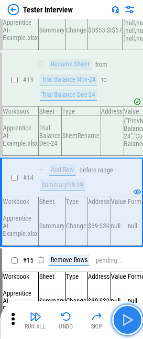
click at [126, 219] on img "button" at bounding box center [126, 319] width 15 height 15
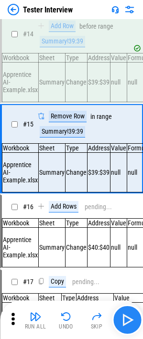
scroll to position [1254, 0]
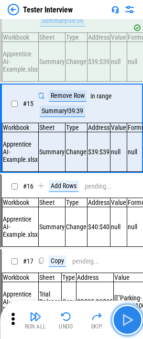
click at [126, 219] on img "button" at bounding box center [126, 319] width 15 height 15
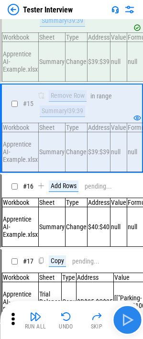
click at [128, 219] on img "button" at bounding box center [126, 319] width 15 height 15
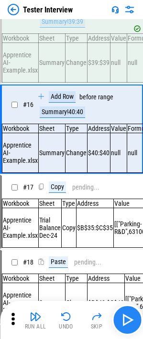
scroll to position [1347, 0]
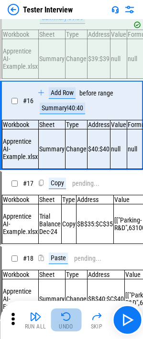
click at [64, 219] on img "button" at bounding box center [65, 316] width 11 height 11
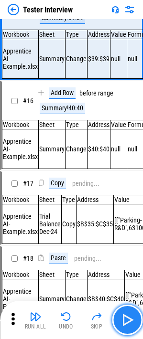
click at [125, 219] on img "button" at bounding box center [126, 319] width 15 height 15
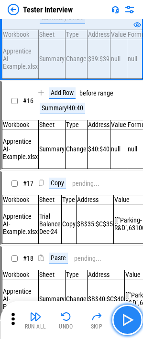
click at [125, 219] on img "button" at bounding box center [126, 319] width 15 height 15
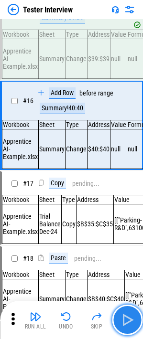
click at [127, 219] on img "button" at bounding box center [126, 319] width 15 height 15
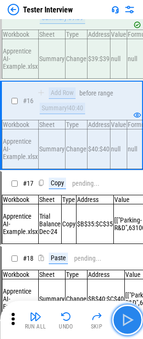
click at [127, 219] on img "button" at bounding box center [126, 319] width 15 height 15
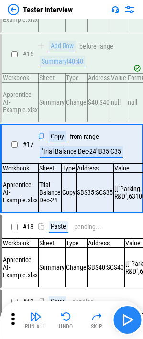
scroll to position [1440, 0]
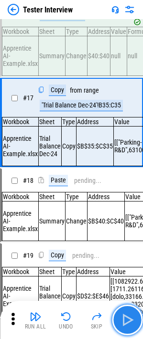
click at [127, 219] on img "button" at bounding box center [126, 319] width 15 height 15
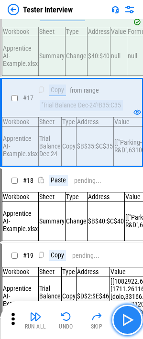
click at [127, 219] on img "button" at bounding box center [126, 319] width 15 height 15
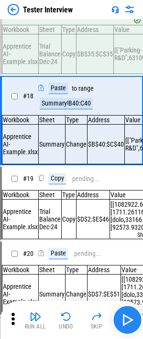
scroll to position [1533, 0]
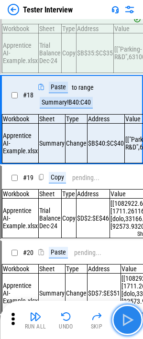
click at [127, 219] on img "button" at bounding box center [126, 319] width 15 height 15
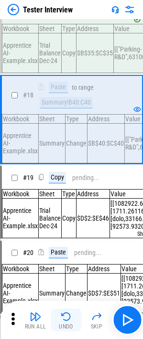
click at [66, 219] on div "Undo" at bounding box center [66, 326] width 14 height 6
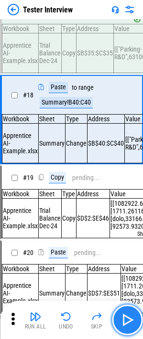
click at [127, 219] on img "button" at bounding box center [126, 319] width 15 height 15
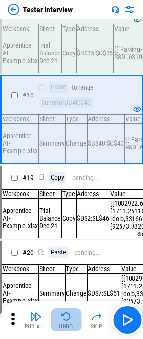
click at [66, 219] on img "button" at bounding box center [65, 316] width 11 height 11
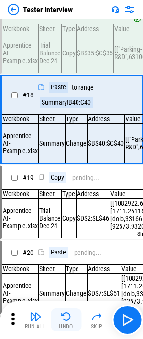
click at [66, 219] on img "button" at bounding box center [65, 316] width 11 height 11
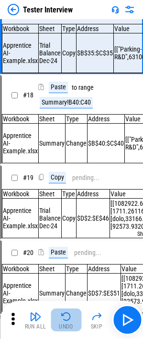
click at [66, 219] on img "button" at bounding box center [65, 316] width 11 height 11
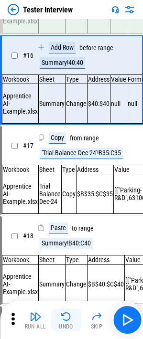
scroll to position [1347, 0]
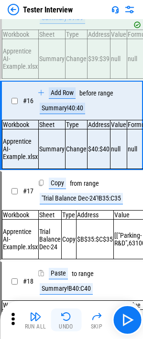
click at [66, 219] on img "button" at bounding box center [65, 316] width 11 height 11
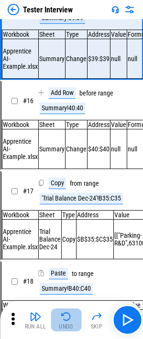
click at [66, 219] on img "button" at bounding box center [65, 316] width 11 height 11
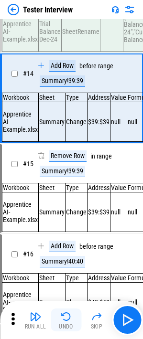
scroll to position [1161, 0]
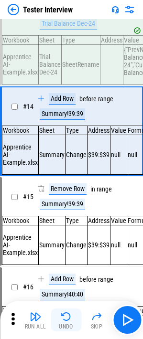
click at [66, 219] on img "button" at bounding box center [65, 316] width 11 height 11
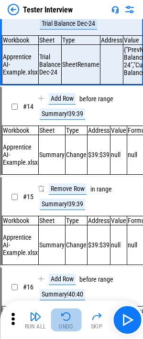
click at [66, 219] on img "button" at bounding box center [65, 316] width 11 height 11
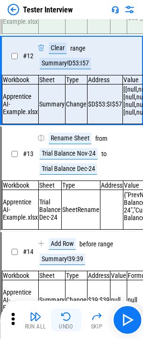
scroll to position [960, 0]
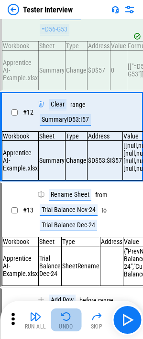
click at [68, 219] on button "Undo" at bounding box center [66, 319] width 31 height 23
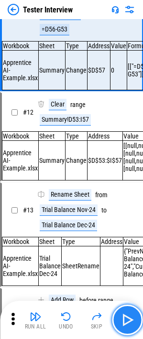
click at [132, 219] on img "button" at bounding box center [126, 319] width 15 height 15
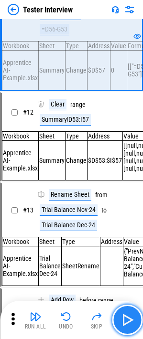
click at [132, 219] on img "button" at bounding box center [126, 319] width 15 height 15
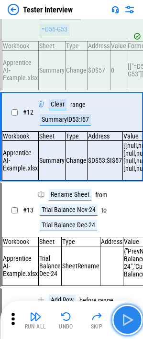
click at [132, 219] on img "button" at bounding box center [126, 319] width 15 height 15
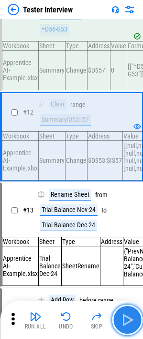
click at [132, 219] on img "button" at bounding box center [126, 319] width 15 height 15
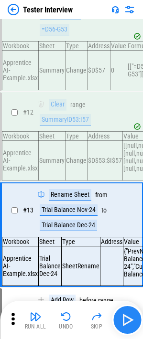
scroll to position [1061, 0]
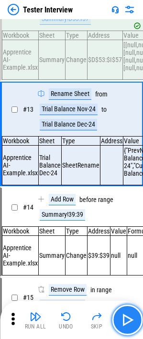
click at [132, 219] on img "button" at bounding box center [126, 319] width 15 height 15
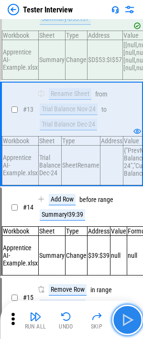
click at [132, 219] on img "button" at bounding box center [126, 319] width 15 height 15
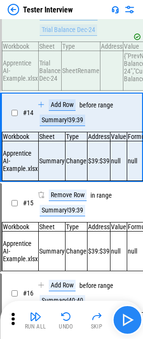
scroll to position [1161, 0]
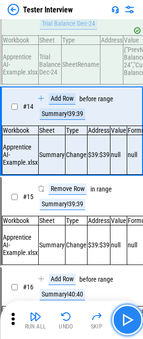
click at [132, 219] on img "button" at bounding box center [126, 319] width 15 height 15
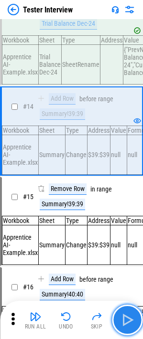
click at [132, 219] on img "button" at bounding box center [126, 319] width 15 height 15
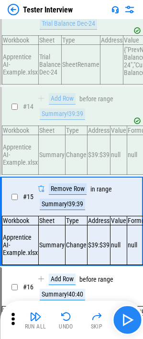
scroll to position [1254, 0]
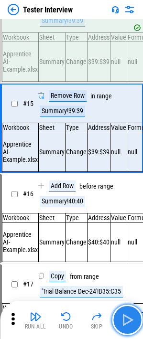
click at [132, 219] on img "button" at bounding box center [126, 319] width 15 height 15
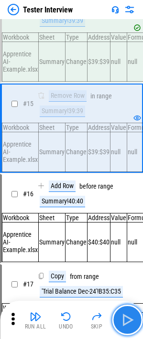
click at [132, 219] on img "button" at bounding box center [126, 319] width 15 height 15
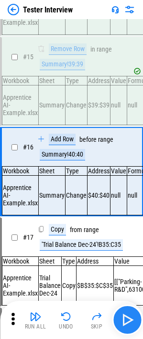
scroll to position [1347, 0]
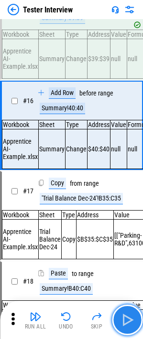
click at [132, 219] on img "button" at bounding box center [126, 319] width 15 height 15
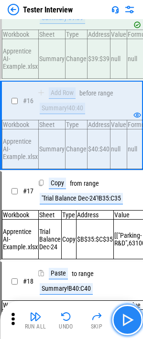
click at [132, 219] on img "button" at bounding box center [126, 319] width 15 height 15
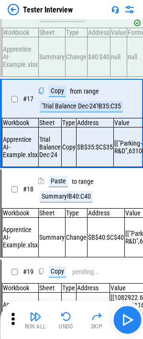
scroll to position [1440, 0]
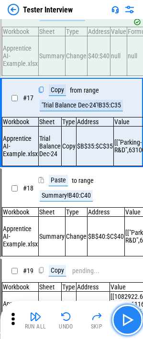
click at [132, 219] on img "button" at bounding box center [126, 319] width 15 height 15
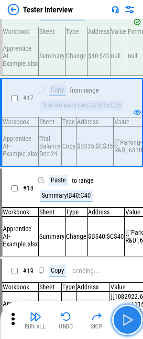
click at [132, 219] on img "button" at bounding box center [126, 319] width 15 height 15
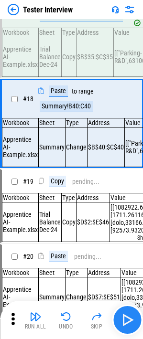
scroll to position [1533, 0]
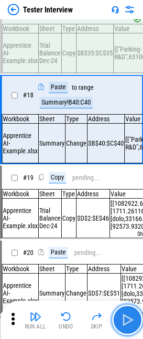
click at [132, 219] on img "button" at bounding box center [126, 319] width 15 height 15
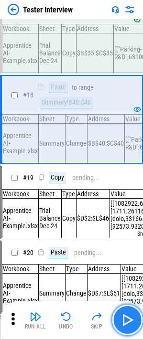
click at [131, 219] on img "button" at bounding box center [126, 319] width 15 height 15
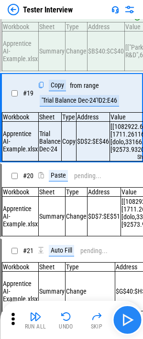
scroll to position [1626, 0]
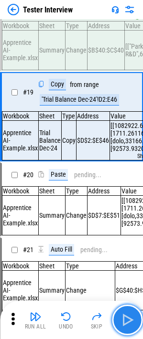
click at [131, 219] on img "button" at bounding box center [126, 319] width 15 height 15
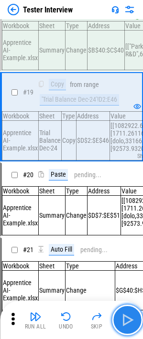
click at [131, 219] on img "button" at bounding box center [126, 319] width 15 height 15
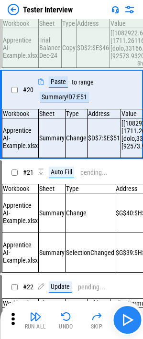
scroll to position [1719, 0]
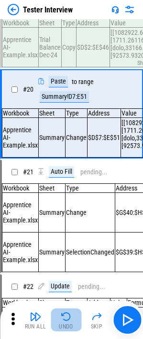
click at [67, 219] on div "Undo" at bounding box center [66, 326] width 14 height 6
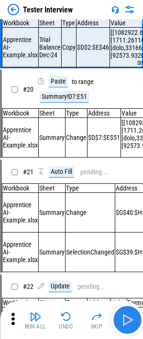
click at [128, 219] on img "button" at bounding box center [126, 319] width 15 height 15
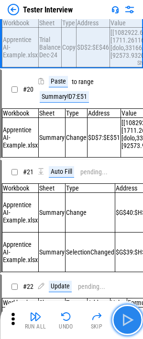
click at [128, 219] on img "button" at bounding box center [126, 319] width 15 height 15
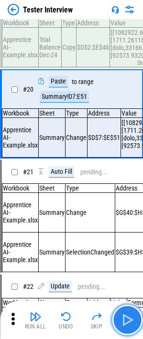
click at [129, 219] on img "button" at bounding box center [126, 319] width 15 height 15
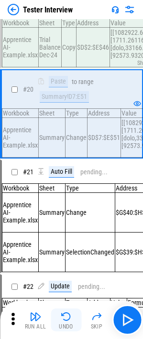
click at [69, 219] on img "button" at bounding box center [65, 316] width 11 height 11
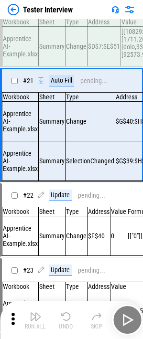
scroll to position [1826, 0]
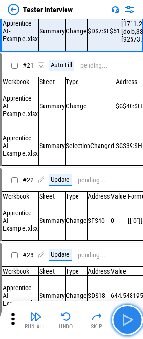
click at [135, 219] on button "button" at bounding box center [127, 319] width 31 height 31
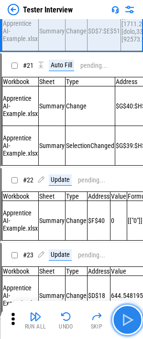
click at [126, 219] on button "button" at bounding box center [127, 319] width 31 height 31
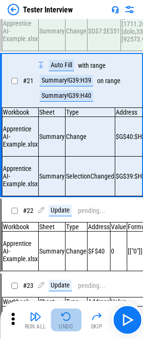
click at [68, 219] on div "Undo" at bounding box center [66, 326] width 14 height 6
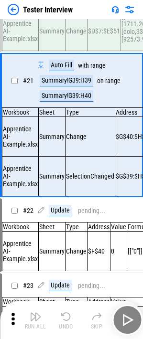
click at [68, 219] on div "Run All Undo Skip" at bounding box center [72, 319] width 133 height 31
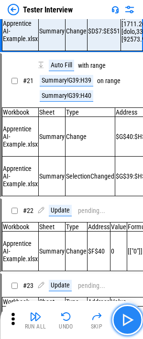
click at [128, 219] on img "button" at bounding box center [126, 319] width 15 height 15
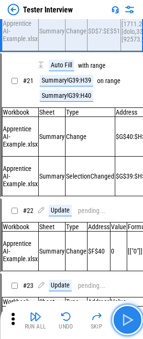
click at [129, 219] on img "button" at bounding box center [126, 319] width 15 height 15
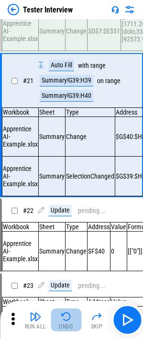
click at [62, 219] on img "button" at bounding box center [65, 316] width 11 height 11
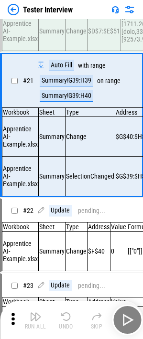
click at [63, 219] on div "Run All Undo Skip" at bounding box center [72, 319] width 133 height 31
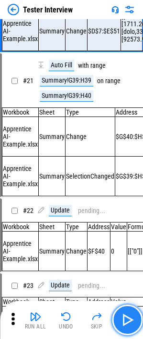
click at [126, 219] on img "button" at bounding box center [126, 319] width 15 height 15
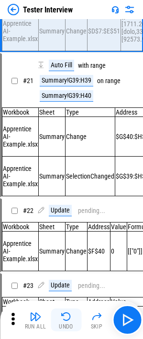
click at [67, 219] on div "Undo" at bounding box center [66, 326] width 14 height 6
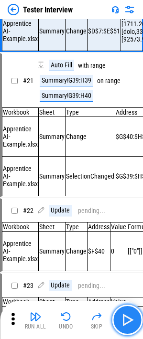
click at [129, 219] on img "button" at bounding box center [126, 319] width 15 height 15
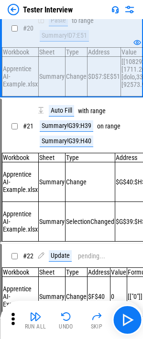
scroll to position [1780, 0]
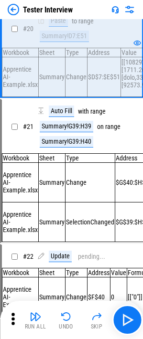
click at [64, 42] on div "Summary!D7:E51" at bounding box center [64, 36] width 49 height 11
click at [68, 219] on div "Undo" at bounding box center [66, 326] width 14 height 6
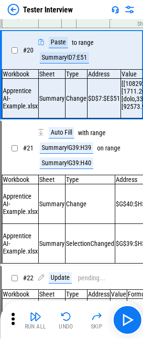
scroll to position [1758, 0]
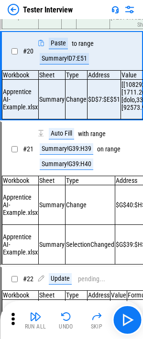
click at [61, 64] on div "Summary!D7:E51" at bounding box center [64, 58] width 49 height 11
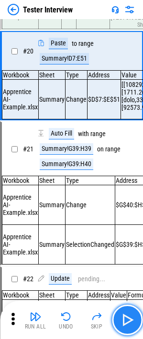
click at [127, 219] on img "button" at bounding box center [126, 319] width 15 height 15
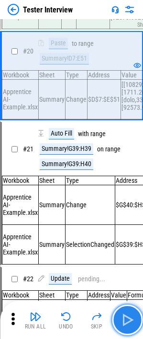
click at [131, 219] on img "button" at bounding box center [126, 319] width 15 height 15
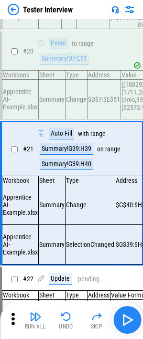
scroll to position [1841, 0]
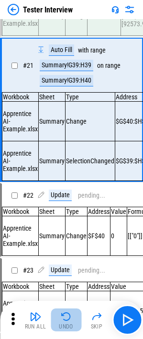
click at [67, 219] on img "button" at bounding box center [65, 316] width 11 height 11
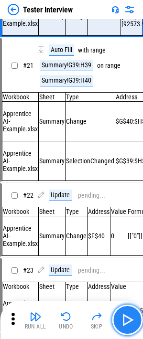
click at [133, 219] on img "button" at bounding box center [126, 319] width 15 height 15
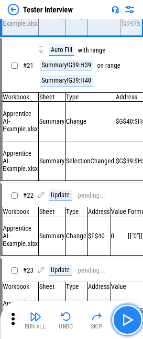
click at [131, 219] on img "button" at bounding box center [126, 319] width 15 height 15
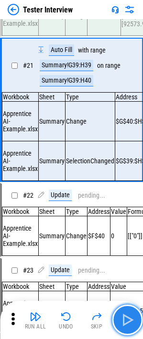
click at [130, 219] on img "button" at bounding box center [126, 319] width 15 height 15
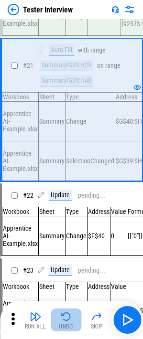
click at [66, 219] on img "button" at bounding box center [65, 316] width 11 height 11
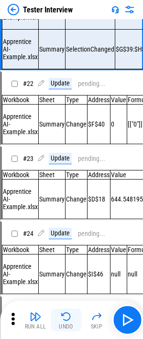
scroll to position [1955, 0]
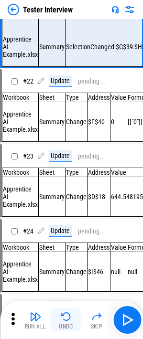
click at [67, 219] on button "Undo" at bounding box center [66, 319] width 31 height 23
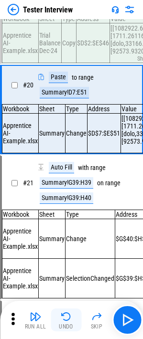
scroll to position [1719, 0]
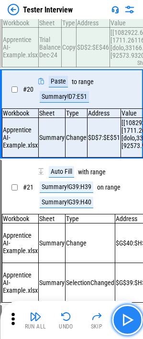
click at [132, 219] on img "button" at bounding box center [126, 319] width 15 height 15
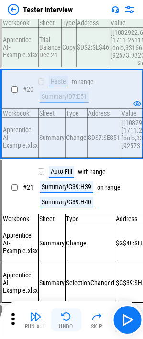
click at [64, 219] on div "Undo" at bounding box center [66, 326] width 14 height 6
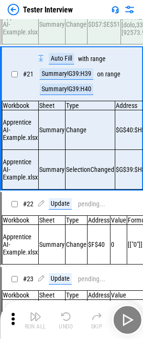
scroll to position [1841, 0]
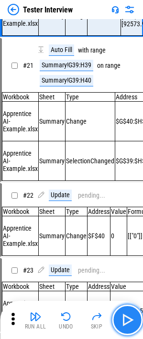
click at [131, 219] on img "button" at bounding box center [126, 319] width 15 height 15
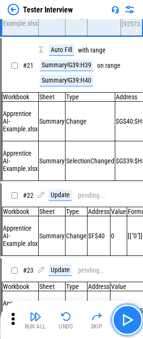
click at [131, 219] on img "button" at bounding box center [126, 319] width 15 height 15
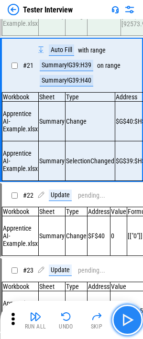
click at [132, 219] on img "button" at bounding box center [126, 319] width 15 height 15
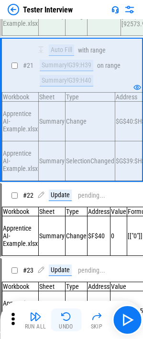
click at [66, 219] on img "button" at bounding box center [65, 316] width 11 height 11
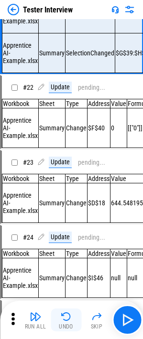
scroll to position [1955, 0]
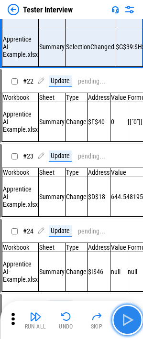
click at [130, 219] on img "button" at bounding box center [126, 319] width 15 height 15
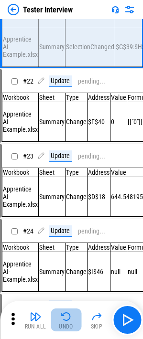
click at [65, 219] on img "button" at bounding box center [65, 316] width 11 height 11
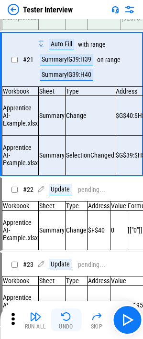
scroll to position [1841, 0]
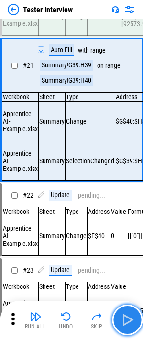
click at [127, 219] on img "button" at bounding box center [126, 319] width 15 height 15
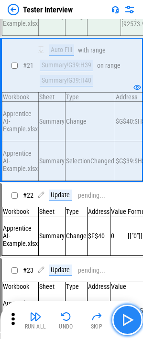
click at [127, 219] on img "button" at bounding box center [126, 319] width 15 height 15
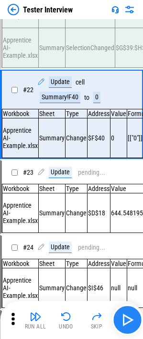
scroll to position [1963, 0]
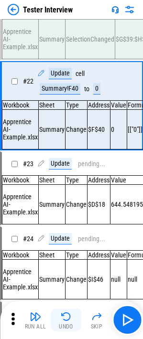
click at [67, 219] on img "button" at bounding box center [65, 316] width 11 height 11
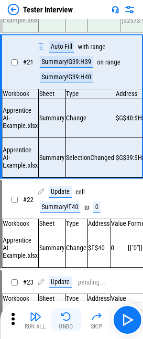
scroll to position [1841, 0]
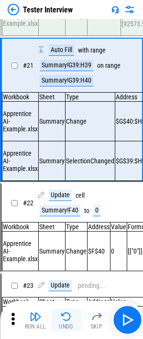
click at [67, 219] on img "button" at bounding box center [65, 316] width 11 height 11
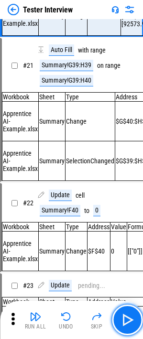
click at [123, 219] on img "button" at bounding box center [126, 319] width 15 height 15
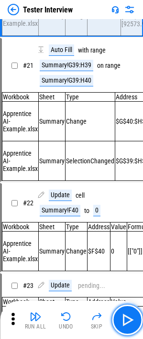
click at [123, 219] on img "button" at bounding box center [126, 319] width 15 height 15
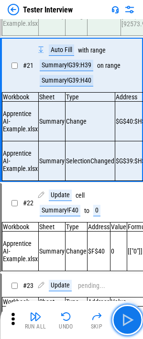
click at [123, 219] on img "button" at bounding box center [126, 319] width 15 height 15
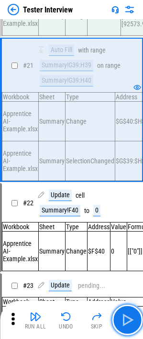
click at [123, 219] on img "button" at bounding box center [126, 319] width 15 height 15
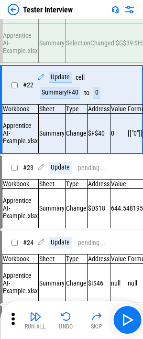
scroll to position [1963, 0]
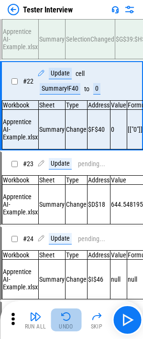
click at [62, 219] on button "Undo" at bounding box center [66, 319] width 31 height 23
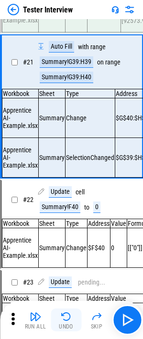
scroll to position [1841, 0]
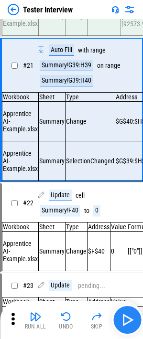
click at [127, 219] on img "button" at bounding box center [126, 319] width 15 height 15
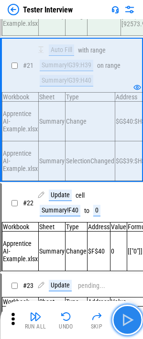
click at [127, 219] on img "button" at bounding box center [126, 319] width 15 height 15
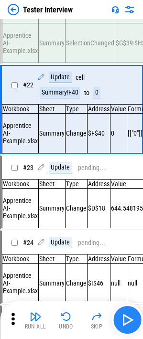
scroll to position [1963, 0]
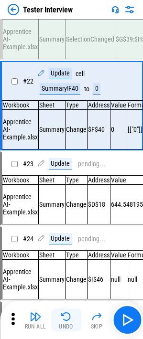
click at [62, 219] on div "Undo" at bounding box center [66, 326] width 14 height 6
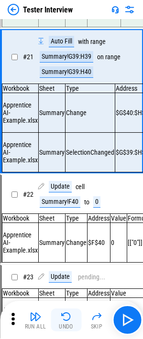
scroll to position [1841, 0]
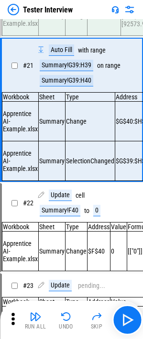
click at [62, 56] on div "Auto Fill" at bounding box center [61, 49] width 25 height 11
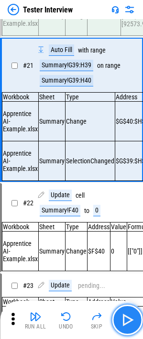
click at [125, 219] on img "button" at bounding box center [126, 319] width 15 height 15
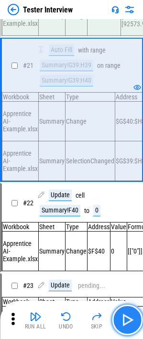
click at [129, 219] on img "button" at bounding box center [126, 319] width 15 height 15
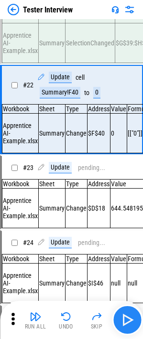
scroll to position [1963, 0]
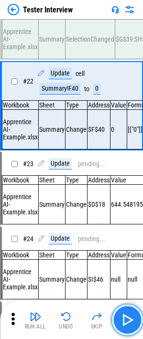
click at [127, 219] on img "button" at bounding box center [126, 319] width 15 height 15
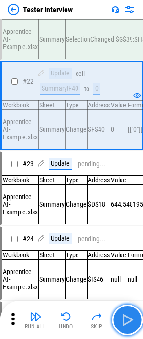
click at [127, 219] on img "button" at bounding box center [126, 319] width 15 height 15
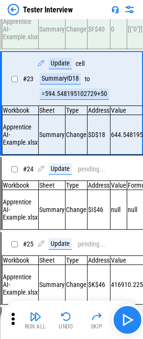
scroll to position [2063, 0]
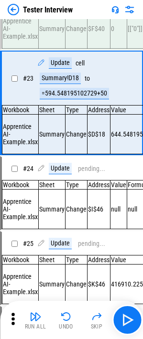
click at [61, 84] on div "Summary!D18" at bounding box center [60, 78] width 41 height 11
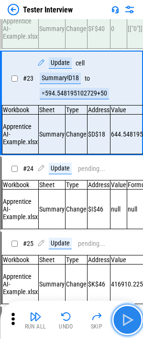
click at [131, 219] on img "button" at bounding box center [126, 319] width 15 height 15
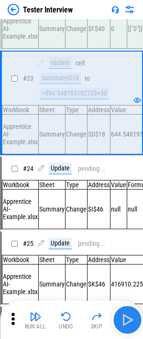
click at [130, 219] on img "button" at bounding box center [126, 319] width 15 height 15
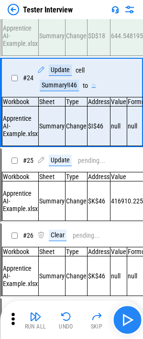
scroll to position [2164, 0]
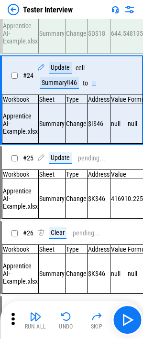
click at [64, 89] on div "Summary!I46" at bounding box center [59, 82] width 39 height 11
click at [62, 89] on div "Summary!I46" at bounding box center [59, 82] width 39 height 11
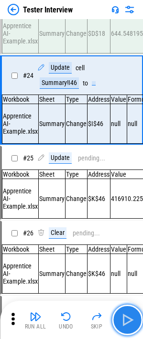
click at [128, 219] on img "button" at bounding box center [126, 319] width 15 height 15
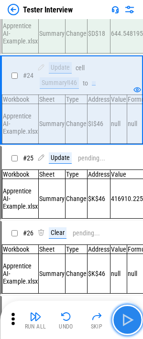
click at [128, 219] on img "button" at bounding box center [126, 319] width 15 height 15
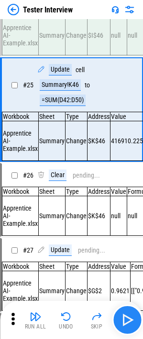
scroll to position [2265, 0]
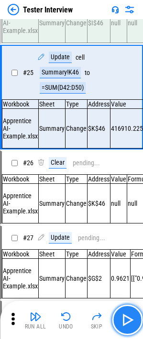
click at [128, 219] on img "button" at bounding box center [126, 319] width 15 height 15
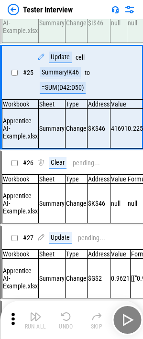
click at [124, 219] on div "Run All Undo Skip" at bounding box center [72, 319] width 133 height 31
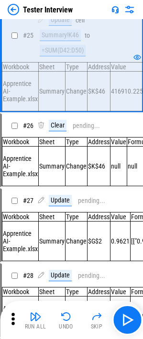
scroll to position [2307, 0]
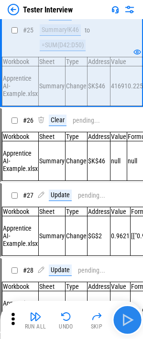
click at [134, 219] on img "button" at bounding box center [126, 319] width 15 height 15
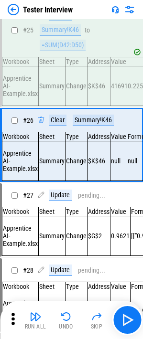
click at [84, 126] on div "Summary!K46" at bounding box center [93, 119] width 41 height 11
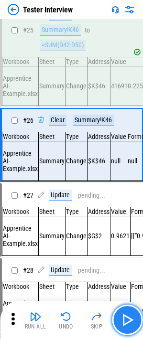
click at [128, 219] on img "button" at bounding box center [126, 319] width 15 height 15
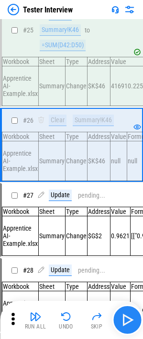
click at [130, 219] on img "button" at bounding box center [126, 319] width 15 height 15
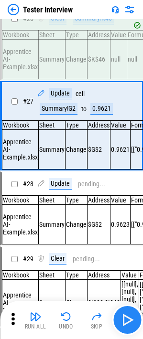
scroll to position [2443, 0]
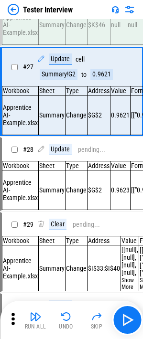
click at [62, 80] on div "Summary!G2" at bounding box center [59, 74] width 38 height 11
click at [61, 80] on div "Summary!G2" at bounding box center [59, 74] width 38 height 11
click at [60, 80] on div "Summary!G2" at bounding box center [59, 74] width 38 height 11
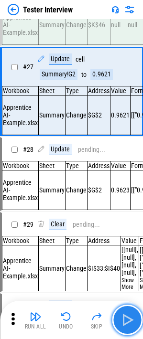
click at [128, 219] on img "button" at bounding box center [126, 319] width 15 height 15
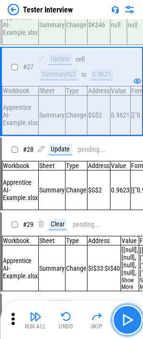
click at [133, 219] on img "button" at bounding box center [126, 319] width 15 height 15
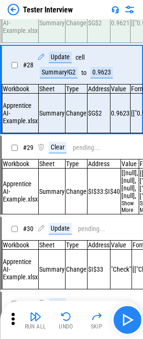
scroll to position [2536, 0]
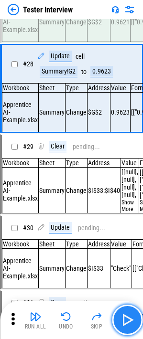
click at [133, 219] on img "button" at bounding box center [126, 319] width 15 height 15
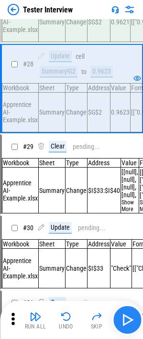
click at [129, 219] on img "button" at bounding box center [126, 319] width 15 height 15
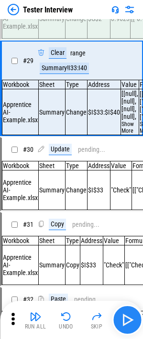
scroll to position [2631, 0]
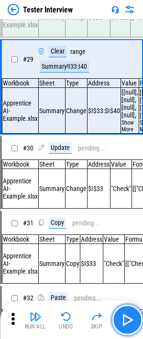
click at [129, 219] on img "button" at bounding box center [126, 319] width 15 height 15
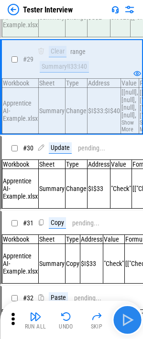
click at [126, 219] on img "button" at bounding box center [126, 319] width 15 height 15
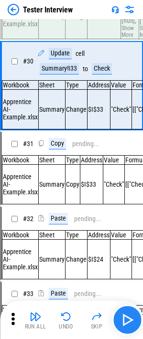
scroll to position [2726, 0]
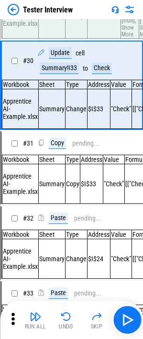
click at [62, 74] on div "Summary!I33" at bounding box center [59, 67] width 39 height 11
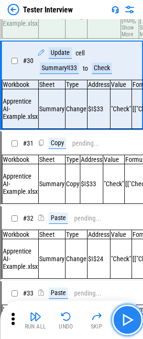
click at [129, 219] on img "button" at bounding box center [126, 319] width 15 height 15
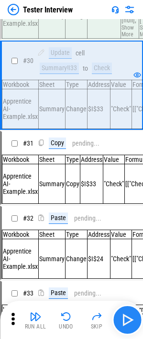
click at [124, 219] on img "button" at bounding box center [126, 319] width 15 height 15
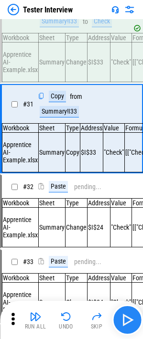
scroll to position [2819, 0]
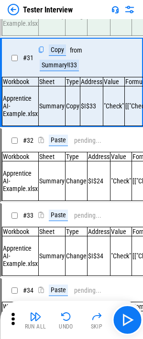
click at [59, 71] on div "Summary!I33" at bounding box center [59, 65] width 39 height 11
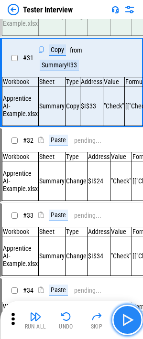
click at [126, 219] on img "button" at bounding box center [126, 319] width 15 height 15
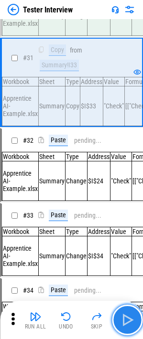
click at [130, 219] on img "button" at bounding box center [126, 319] width 15 height 15
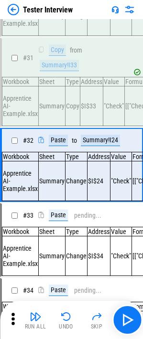
click at [102, 146] on div "Summary!I24" at bounding box center [100, 140] width 39 height 11
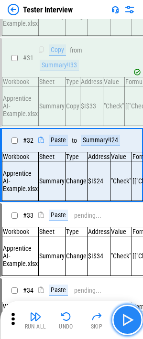
click at [130, 219] on img "button" at bounding box center [126, 319] width 15 height 15
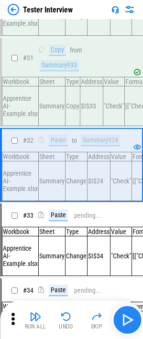
click at [129, 219] on img "button" at bounding box center [126, 319] width 15 height 15
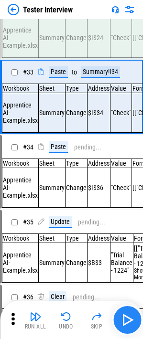
scroll to position [2982, 0]
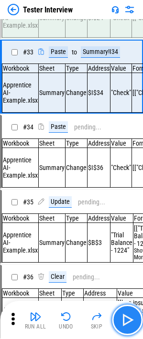
click at [129, 219] on img "button" at bounding box center [126, 319] width 15 height 15
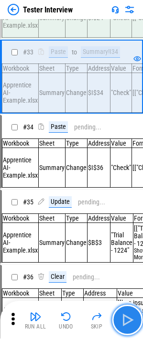
click at [129, 219] on img "button" at bounding box center [126, 319] width 15 height 15
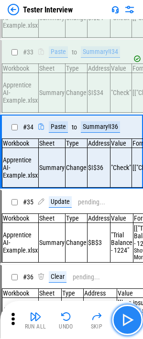
click at [128, 219] on img "button" at bounding box center [126, 319] width 15 height 15
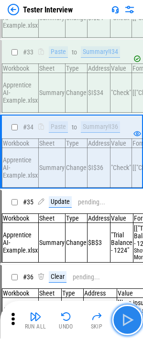
click at [128, 219] on img "button" at bounding box center [126, 319] width 15 height 15
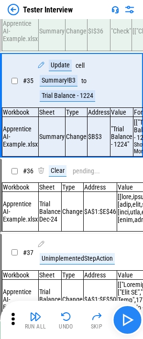
scroll to position [3155, 0]
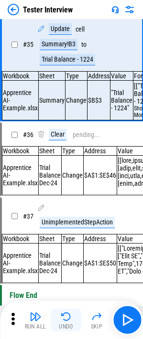
click at [65, 219] on img "button" at bounding box center [65, 316] width 11 height 11
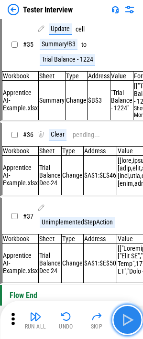
click at [131, 219] on img "button" at bounding box center [126, 319] width 15 height 15
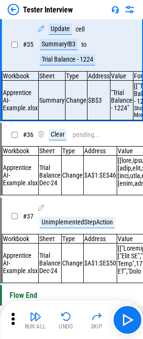
click at [48, 50] on div "Summary!B3" at bounding box center [59, 44] width 38 height 11
click at [51, 50] on div "Summary!B3" at bounding box center [59, 44] width 38 height 11
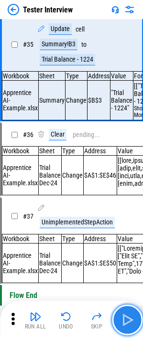
click at [126, 219] on img "button" at bounding box center [126, 319] width 15 height 15
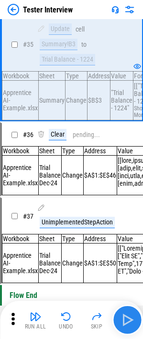
click at [125, 219] on img "button" at bounding box center [126, 319] width 15 height 15
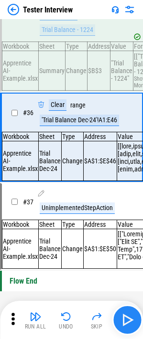
scroll to position [3257, 0]
click at [126, 219] on img "button" at bounding box center [126, 319] width 15 height 15
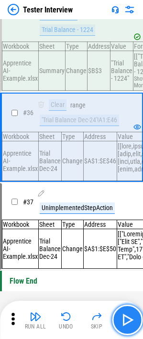
click at [137, 219] on button "button" at bounding box center [127, 319] width 31 height 31
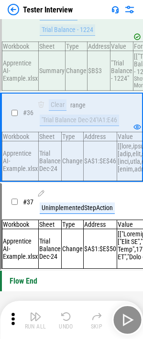
scroll to position [3294, 0]
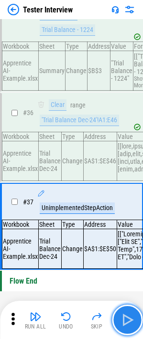
click at [136, 219] on button "button" at bounding box center [127, 319] width 31 height 31
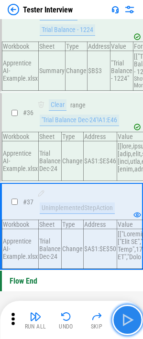
click at [135, 219] on button "button" at bounding box center [127, 319] width 31 height 31
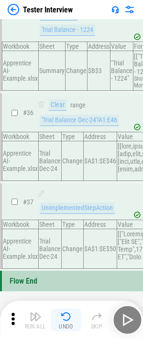
click at [66, 219] on img "button" at bounding box center [65, 316] width 11 height 11
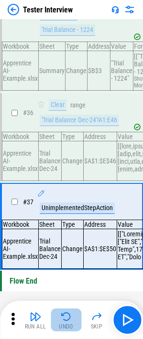
click at [66, 219] on img "button" at bounding box center [65, 316] width 11 height 11
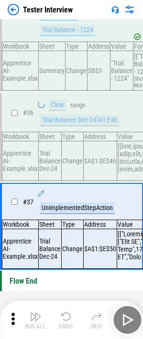
click at [66, 219] on div "Run All Undo Skip" at bounding box center [72, 319] width 133 height 31
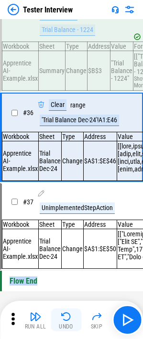
click at [66, 219] on img "button" at bounding box center [65, 316] width 11 height 11
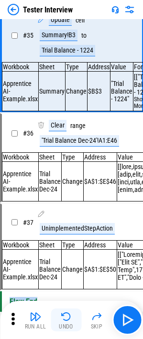
scroll to position [3155, 0]
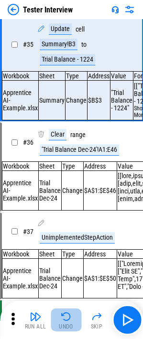
click at [63, 219] on div "Undo" at bounding box center [66, 326] width 14 height 6
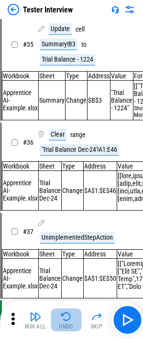
click at [63, 219] on div "Undo" at bounding box center [66, 326] width 14 height 6
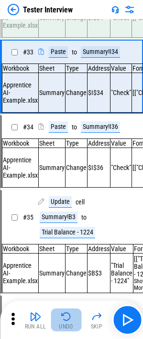
click at [63, 219] on div "Undo" at bounding box center [66, 326] width 14 height 6
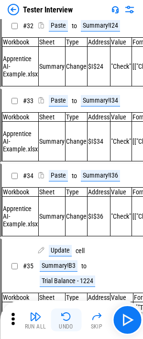
click at [63, 219] on div "Undo" at bounding box center [66, 326] width 14 height 6
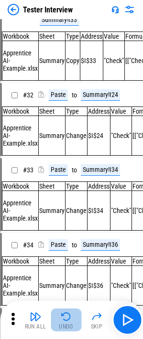
click at [63, 219] on div "Undo" at bounding box center [66, 326] width 14 height 6
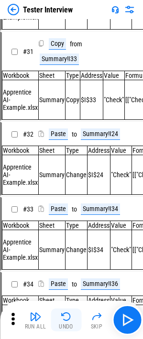
click at [63, 219] on div "Run All Undo Skip" at bounding box center [72, 319] width 133 height 31
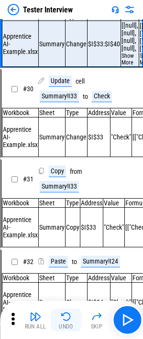
click at [63, 219] on div "Undo" at bounding box center [66, 326] width 14 height 6
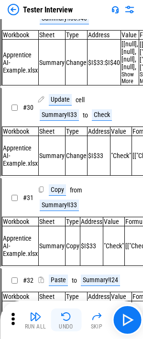
click at [63, 219] on div "Undo" at bounding box center [66, 326] width 14 height 6
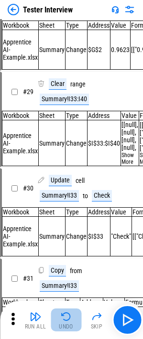
click at [63, 219] on div "Undo" at bounding box center [66, 326] width 14 height 6
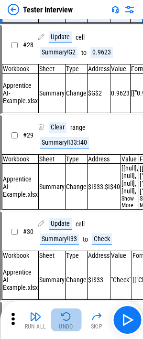
click at [63, 219] on div "Undo" at bounding box center [66, 326] width 14 height 6
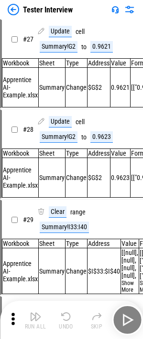
click at [63, 219] on div "Undo" at bounding box center [66, 326] width 14 height 6
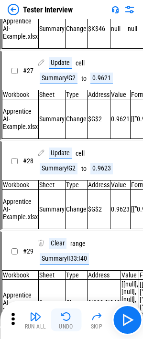
click at [63, 219] on div "Undo" at bounding box center [66, 326] width 14 height 6
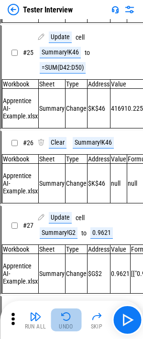
click at [63, 219] on div "Undo" at bounding box center [66, 326] width 14 height 6
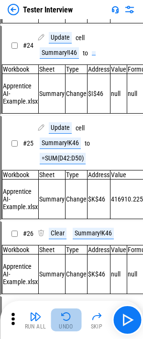
click at [63, 219] on div "Undo" at bounding box center [66, 326] width 14 height 6
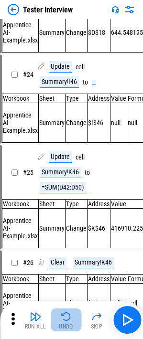
click at [63, 219] on div "Undo" at bounding box center [66, 326] width 14 height 6
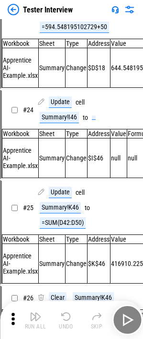
click at [63, 219] on div "Run All Undo Skip" at bounding box center [72, 319] width 133 height 31
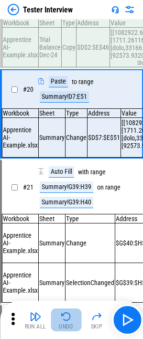
click at [62, 219] on img "button" at bounding box center [65, 316] width 11 height 11
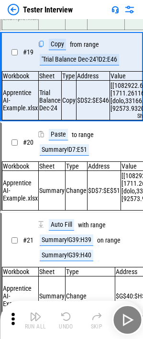
click at [62, 219] on img "button" at bounding box center [65, 316] width 11 height 11
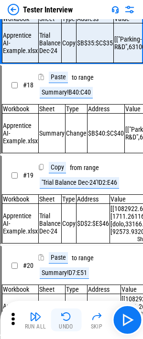
click at [62, 219] on img "button" at bounding box center [65, 316] width 11 height 11
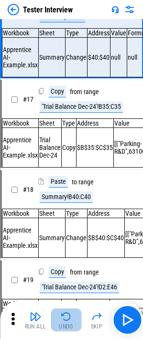
click at [62, 219] on img "button" at bounding box center [65, 316] width 11 height 11
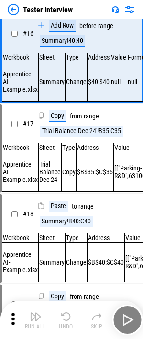
click at [62, 219] on div "Run All Undo Skip" at bounding box center [72, 319] width 133 height 31
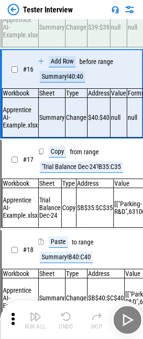
click at [62, 219] on img "button" at bounding box center [65, 316] width 11 height 11
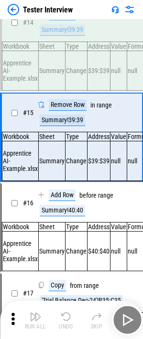
click at [62, 219] on img "button" at bounding box center [65, 316] width 11 height 11
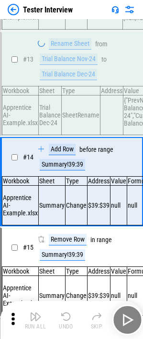
click at [62, 219] on img "button" at bounding box center [65, 316] width 11 height 11
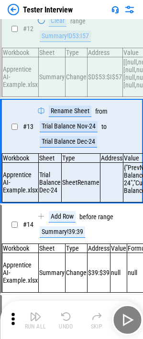
click at [62, 219] on img "button" at bounding box center [65, 316] width 11 height 11
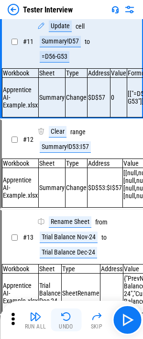
click at [62, 219] on img "button" at bounding box center [65, 316] width 11 height 11
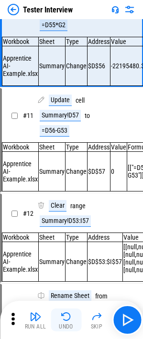
click at [62, 219] on img "button" at bounding box center [65, 316] width 11 height 11
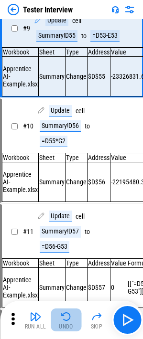
click at [62, 219] on img "button" at bounding box center [65, 316] width 11 height 11
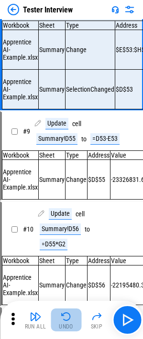
click at [62, 219] on img "button" at bounding box center [65, 316] width 11 height 11
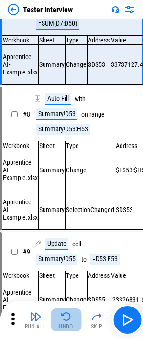
click at [62, 219] on img "button" at bounding box center [65, 316] width 11 height 11
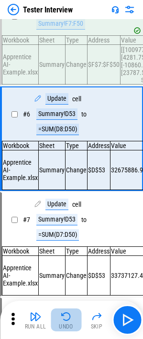
drag, startPoint x: 62, startPoint y: 319, endPoint x: 55, endPoint y: 314, distance: 8.3
click at [55, 219] on button "Undo" at bounding box center [66, 319] width 31 height 23
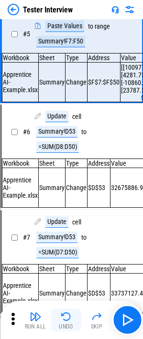
click at [62, 219] on img "button" at bounding box center [65, 316] width 11 height 11
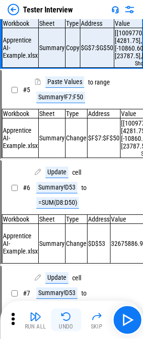
click at [62, 219] on img "button" at bounding box center [65, 316] width 11 height 11
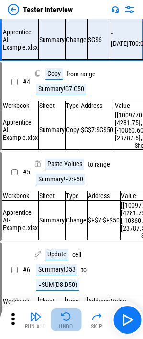
click at [62, 219] on img "button" at bounding box center [65, 316] width 11 height 11
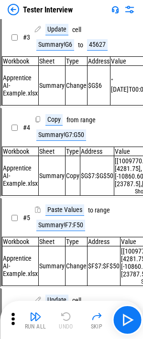
click at [62, 219] on div "Run All Undo Skip" at bounding box center [72, 319] width 133 height 31
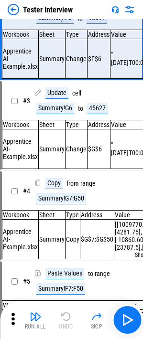
scroll to position [0, 0]
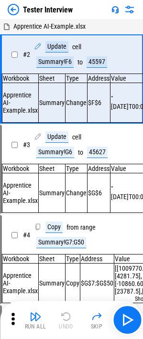
click at [62, 219] on div "Run All Undo Skip" at bounding box center [72, 319] width 133 height 31
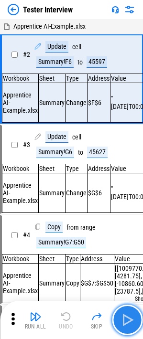
click at [127, 219] on img "button" at bounding box center [126, 319] width 15 height 15
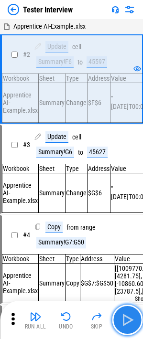
click at [127, 219] on img "button" at bounding box center [126, 319] width 15 height 15
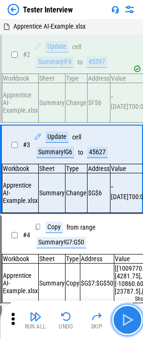
click at [127, 219] on img "button" at bounding box center [126, 319] width 15 height 15
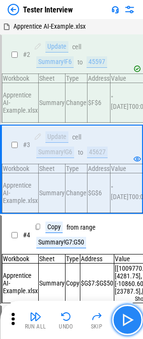
click at [127, 219] on img "button" at bounding box center [126, 319] width 15 height 15
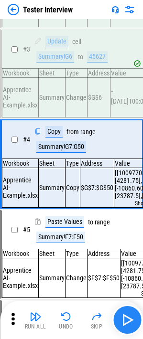
scroll to position [97, 0]
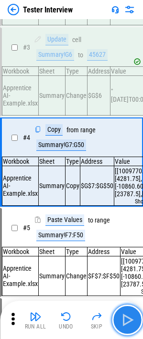
click at [130, 219] on img "button" at bounding box center [126, 319] width 15 height 15
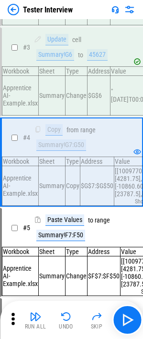
click at [73, 150] on div "Summary!G7:G50" at bounding box center [61, 144] width 50 height 11
click at [67, 219] on div "Undo" at bounding box center [66, 326] width 14 height 6
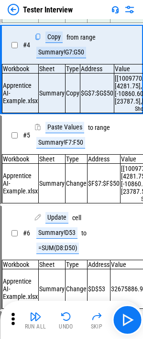
scroll to position [190, 0]
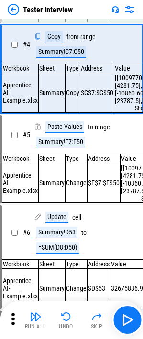
click at [63, 56] on div "Summary!G7:G50" at bounding box center [61, 51] width 50 height 11
click at [126, 219] on img "button" at bounding box center [126, 319] width 15 height 15
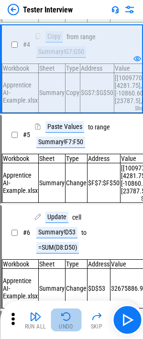
click at [63, 219] on img "button" at bounding box center [65, 316] width 11 height 11
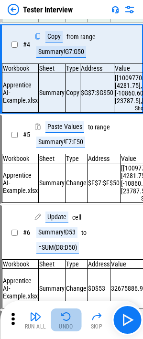
click at [63, 219] on img "button" at bounding box center [65, 316] width 11 height 11
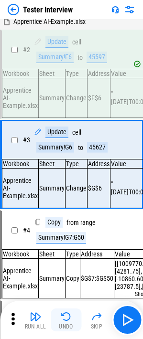
scroll to position [4, 0]
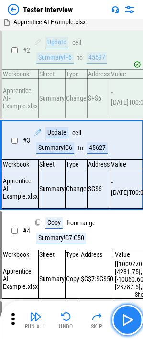
click at [128, 219] on img "button" at bounding box center [126, 319] width 15 height 15
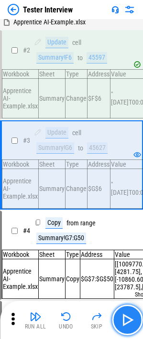
click at [127, 219] on img "button" at bounding box center [126, 319] width 15 height 15
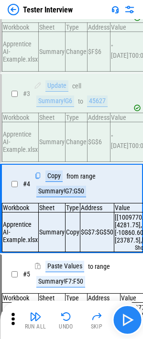
scroll to position [97, 0]
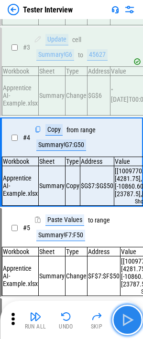
click at [127, 219] on img "button" at bounding box center [126, 319] width 15 height 15
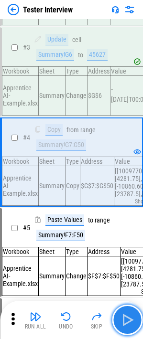
click at [127, 219] on img "button" at bounding box center [126, 319] width 15 height 15
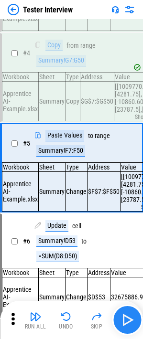
scroll to position [190, 0]
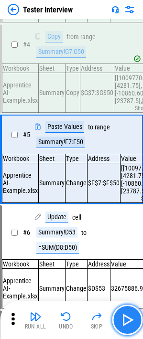
click at [127, 219] on img "button" at bounding box center [126, 319] width 15 height 15
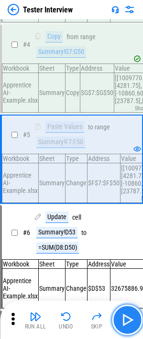
click at [127, 219] on img "button" at bounding box center [126, 319] width 15 height 15
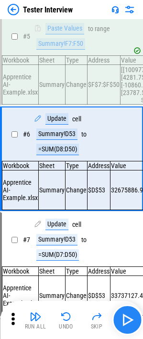
scroll to position [291, 0]
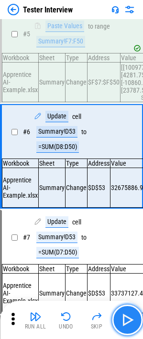
click at [127, 219] on img "button" at bounding box center [126, 319] width 15 height 15
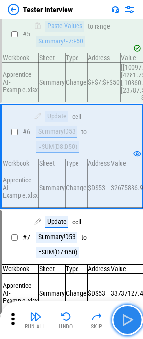
click at [126, 219] on img "button" at bounding box center [126, 319] width 15 height 15
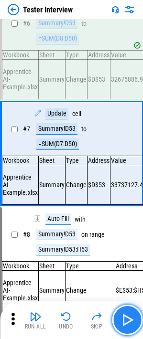
click at [126, 219] on img "button" at bounding box center [126, 319] width 15 height 15
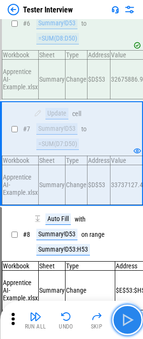
click at [126, 219] on img "button" at bounding box center [126, 319] width 15 height 15
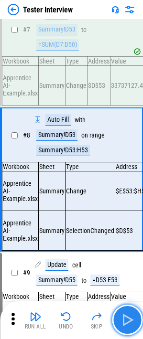
click at [126, 219] on img "button" at bounding box center [126, 319] width 15 height 15
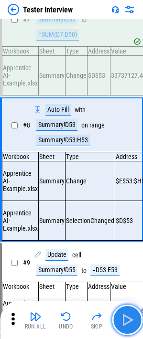
click at [126, 219] on img "button" at bounding box center [126, 319] width 15 height 15
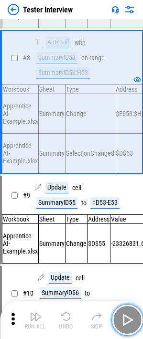
click at [126, 219] on img "button" at bounding box center [126, 319] width 15 height 15
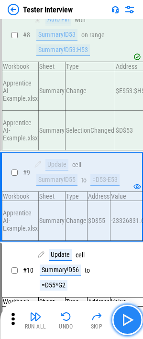
click at [126, 219] on img "button" at bounding box center [126, 319] width 15 height 15
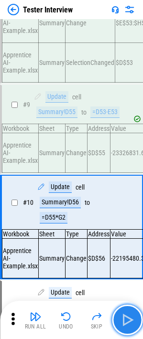
click at [126, 219] on img "button" at bounding box center [126, 319] width 15 height 15
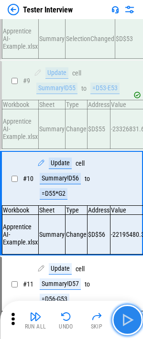
click at [126, 219] on img "button" at bounding box center [126, 319] width 15 height 15
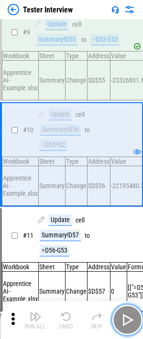
click at [126, 219] on img "button" at bounding box center [126, 319] width 15 height 15
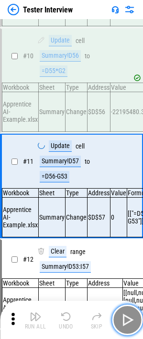
click at [126, 219] on img "button" at bounding box center [126, 319] width 15 height 15
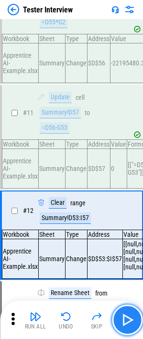
click at [126, 219] on img "button" at bounding box center [126, 319] width 15 height 15
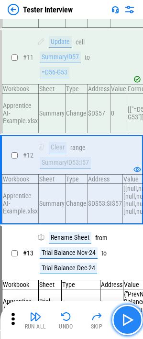
click at [126, 219] on img "button" at bounding box center [126, 319] width 15 height 15
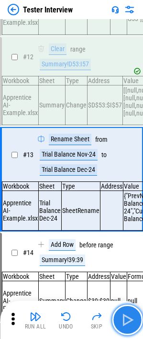
click at [126, 219] on img "button" at bounding box center [126, 319] width 15 height 15
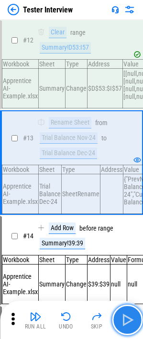
click at [126, 219] on img "button" at bounding box center [126, 319] width 15 height 15
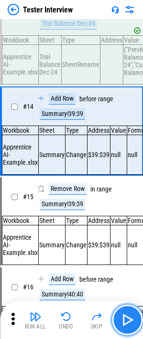
click at [126, 219] on img "button" at bounding box center [126, 319] width 15 height 15
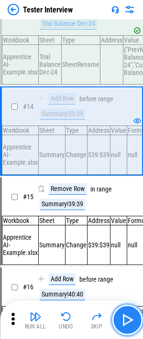
click at [126, 219] on img "button" at bounding box center [126, 319] width 15 height 15
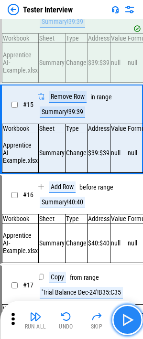
click at [126, 219] on img "button" at bounding box center [126, 319] width 15 height 15
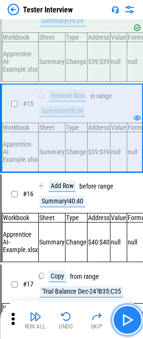
click at [126, 219] on img "button" at bounding box center [126, 319] width 15 height 15
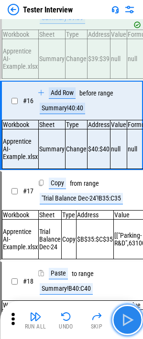
click at [126, 219] on img "button" at bounding box center [126, 319] width 15 height 15
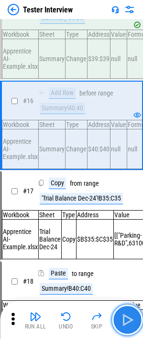
click at [126, 219] on img "button" at bounding box center [126, 319] width 15 height 15
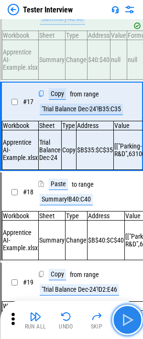
click at [126, 219] on img "button" at bounding box center [126, 319] width 15 height 15
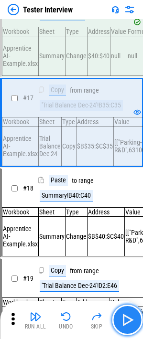
click at [126, 219] on img "button" at bounding box center [126, 319] width 15 height 15
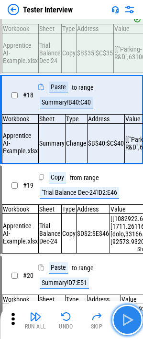
click at [126, 219] on img "button" at bounding box center [126, 319] width 15 height 15
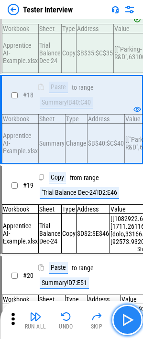
click at [126, 219] on img "button" at bounding box center [126, 319] width 15 height 15
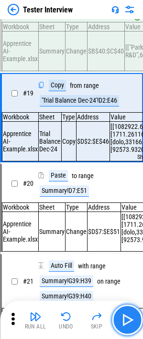
click at [126, 219] on img "button" at bounding box center [126, 319] width 15 height 15
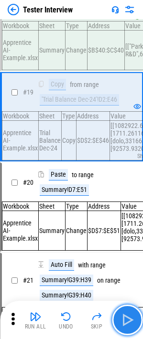
click at [126, 219] on img "button" at bounding box center [126, 319] width 15 height 15
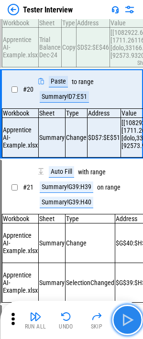
click at [126, 219] on img "button" at bounding box center [126, 319] width 15 height 15
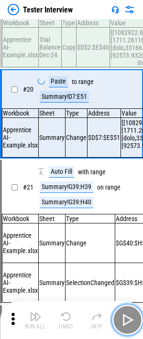
click at [126, 219] on img "button" at bounding box center [126, 319] width 15 height 15
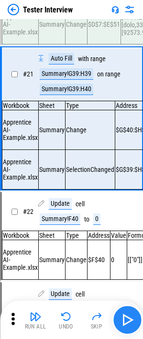
scroll to position [1841, 0]
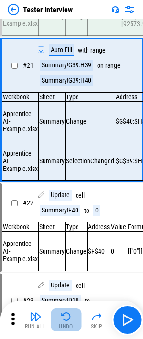
click at [63, 219] on img "button" at bounding box center [65, 316] width 11 height 11
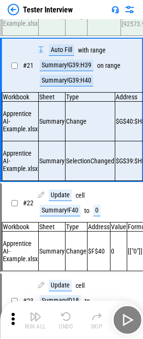
click at [63, 219] on div "Run All Undo Skip" at bounding box center [72, 319] width 133 height 31
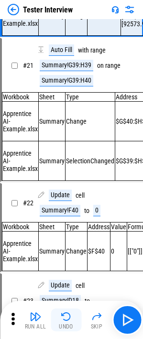
click at [68, 219] on img "button" at bounding box center [65, 316] width 11 height 11
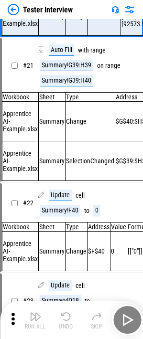
click at [68, 219] on div "Run All Undo Skip" at bounding box center [72, 319] width 133 height 31
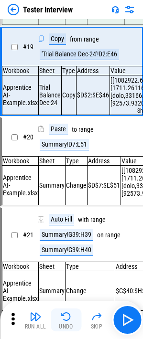
click at [68, 219] on img "button" at bounding box center [65, 316] width 11 height 11
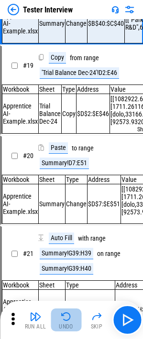
click at [68, 219] on img "button" at bounding box center [65, 316] width 11 height 11
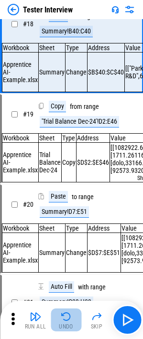
click at [68, 219] on img "button" at bounding box center [65, 316] width 11 height 11
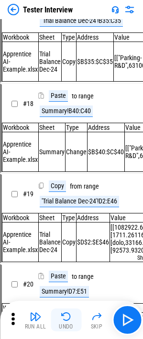
click at [68, 219] on img "button" at bounding box center [65, 316] width 11 height 11
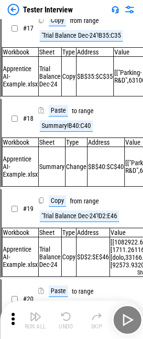
click at [68, 219] on div "Run All Undo Skip" at bounding box center [72, 319] width 133 height 31
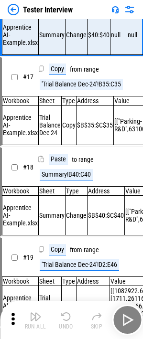
click at [68, 219] on img "button" at bounding box center [65, 316] width 11 height 11
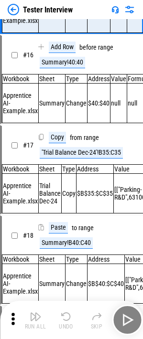
click at [68, 219] on img "button" at bounding box center [65, 316] width 11 height 11
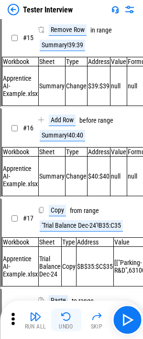
click at [68, 219] on img "button" at bounding box center [65, 316] width 11 height 11
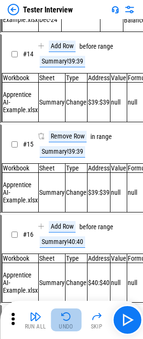
click at [68, 219] on img "button" at bounding box center [65, 316] width 11 height 11
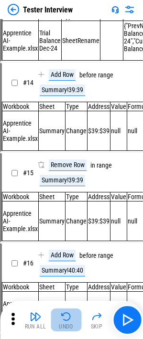
click at [68, 219] on img "button" at bounding box center [65, 316] width 11 height 11
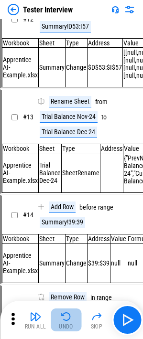
click at [68, 219] on img "button" at bounding box center [65, 316] width 11 height 11
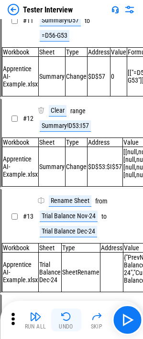
click at [68, 219] on img "button" at bounding box center [65, 316] width 11 height 11
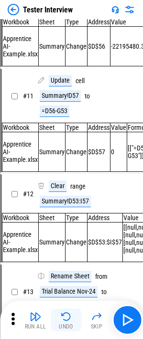
click at [68, 219] on img "button" at bounding box center [65, 316] width 11 height 11
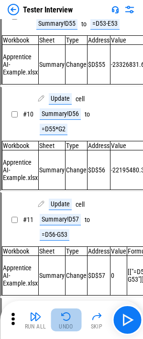
click at [68, 219] on img "button" at bounding box center [65, 316] width 11 height 11
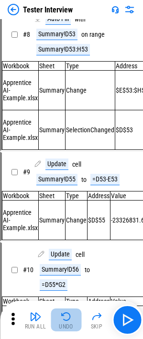
click at [68, 219] on img "button" at bounding box center [65, 316] width 11 height 11
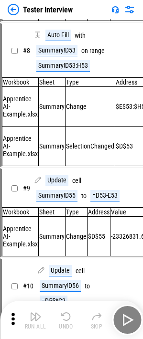
click at [68, 219] on div "Run All Undo Skip" at bounding box center [72, 319] width 133 height 31
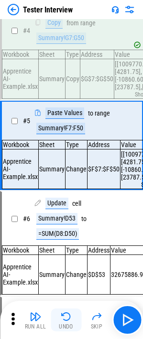
click at [68, 219] on img "button" at bounding box center [65, 316] width 11 height 11
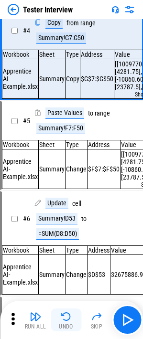
scroll to position [193, 0]
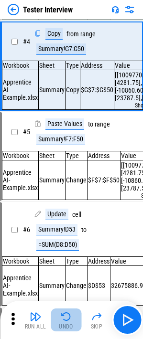
click at [68, 219] on img "button" at bounding box center [65, 316] width 11 height 11
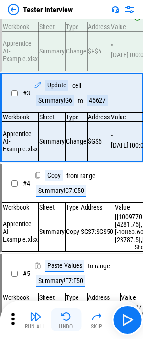
scroll to position [4, 0]
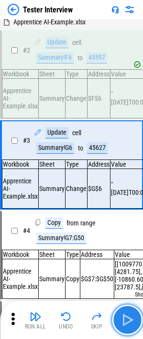
click at [133, 219] on img "button" at bounding box center [126, 319] width 15 height 15
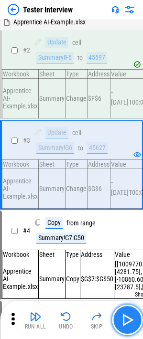
click at [131, 219] on img "button" at bounding box center [126, 319] width 15 height 15
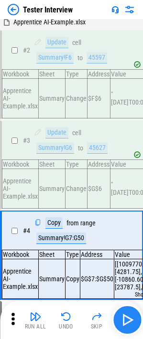
scroll to position [97, 0]
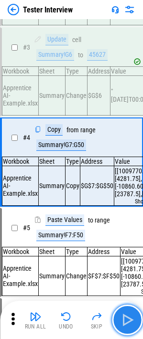
click at [131, 219] on img "button" at bounding box center [126, 319] width 15 height 15
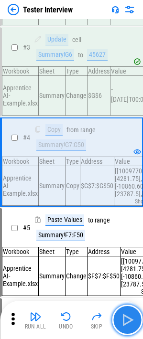
click at [131, 219] on img "button" at bounding box center [126, 319] width 15 height 15
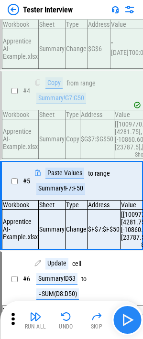
scroll to position [190, 0]
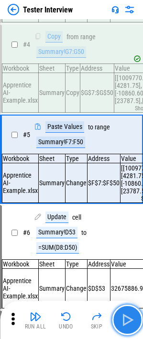
click at [131, 219] on img "button" at bounding box center [126, 319] width 15 height 15
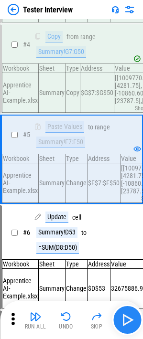
click at [130, 219] on img "button" at bounding box center [126, 319] width 15 height 15
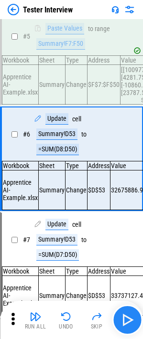
scroll to position [291, 0]
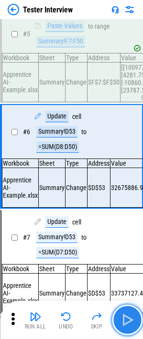
click at [130, 219] on img "button" at bounding box center [126, 319] width 15 height 15
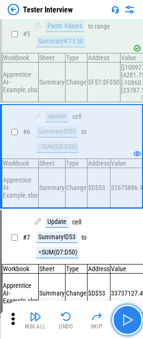
click at [131, 219] on img "button" at bounding box center [126, 319] width 15 height 15
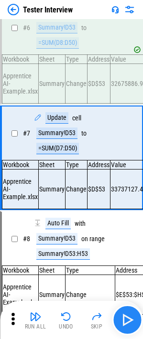
scroll to position [399, 0]
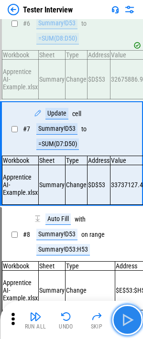
click at [131, 219] on img "button" at bounding box center [126, 319] width 15 height 15
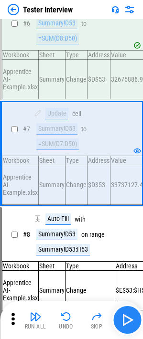
click at [131, 219] on img "button" at bounding box center [126, 319] width 15 height 15
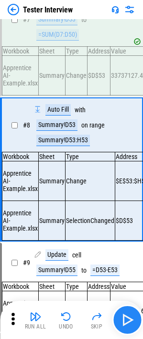
scroll to position [529, 0]
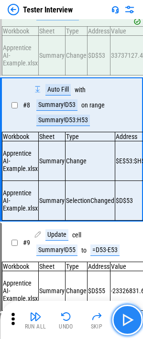
click at [125, 219] on img "button" at bounding box center [126, 319] width 15 height 15
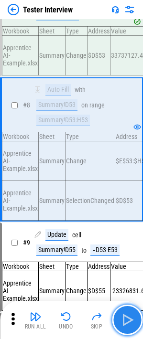
click at [128, 219] on img "button" at bounding box center [126, 319] width 15 height 15
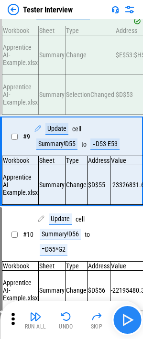
scroll to position [650, 0]
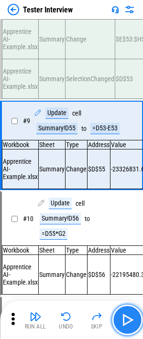
click at [128, 219] on img "button" at bounding box center [126, 319] width 15 height 15
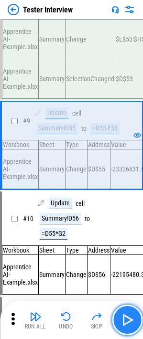
click at [130, 219] on img "button" at bounding box center [126, 319] width 15 height 15
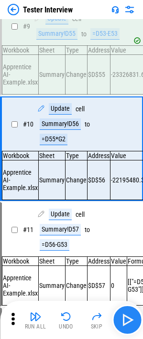
scroll to position [751, 0]
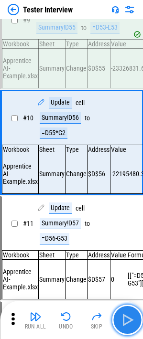
click at [130, 219] on img "button" at bounding box center [126, 319] width 15 height 15
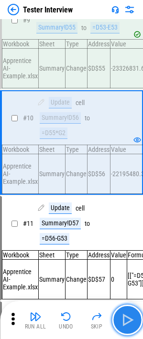
click at [130, 219] on img "button" at bounding box center [126, 319] width 15 height 15
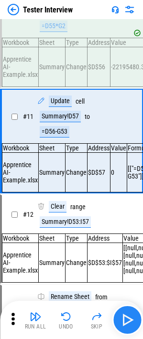
scroll to position [859, 0]
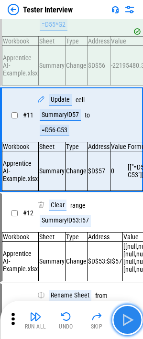
click at [130, 219] on img "button" at bounding box center [126, 319] width 15 height 15
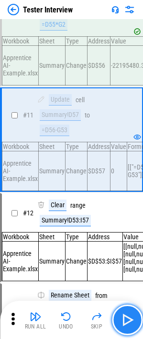
click at [125, 219] on img "button" at bounding box center [126, 319] width 15 height 15
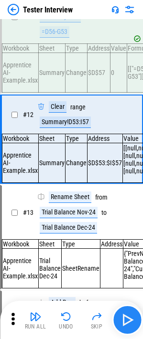
scroll to position [960, 0]
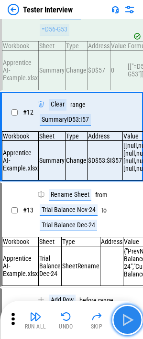
click at [125, 219] on img "button" at bounding box center [126, 319] width 15 height 15
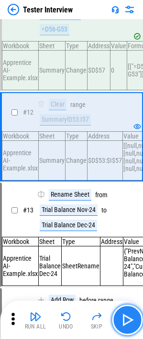
click at [125, 219] on img "button" at bounding box center [126, 319] width 15 height 15
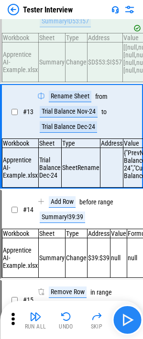
scroll to position [1061, 0]
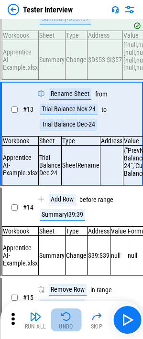
click at [63, 219] on img "button" at bounding box center [65, 316] width 11 height 11
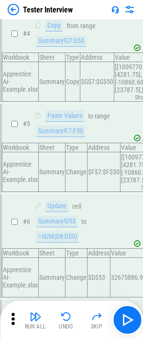
scroll to position [181, 0]
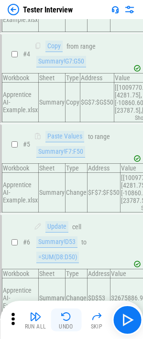
click at [66, 219] on img "button" at bounding box center [65, 316] width 11 height 11
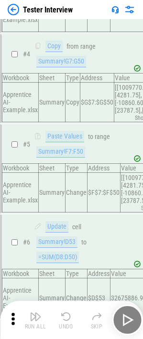
click at [66, 219] on div "Run All Undo Skip" at bounding box center [72, 319] width 133 height 31
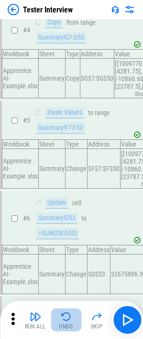
click at [66, 219] on img "button" at bounding box center [65, 316] width 11 height 11
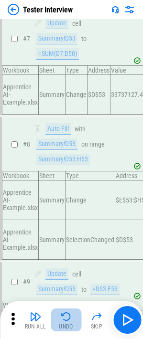
click at [66, 219] on img "button" at bounding box center [65, 316] width 11 height 11
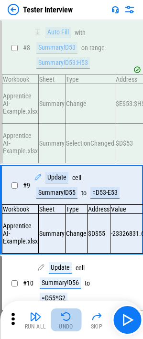
click at [66, 219] on img "button" at bounding box center [65, 316] width 11 height 11
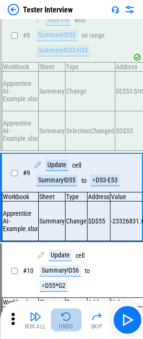
click at [66, 219] on img "button" at bounding box center [65, 316] width 11 height 11
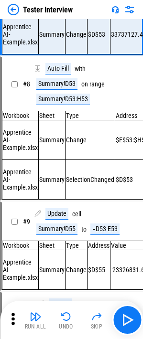
click at [66, 219] on img "button" at bounding box center [65, 316] width 11 height 11
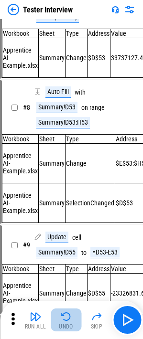
click at [66, 219] on img "button" at bounding box center [65, 316] width 11 height 11
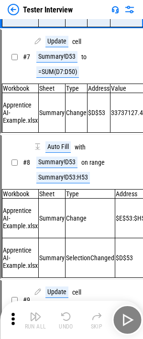
click at [66, 219] on div "Run All Undo Skip" at bounding box center [72, 319] width 133 height 31
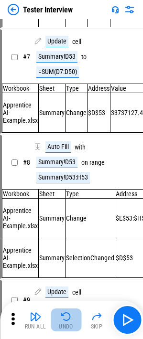
click at [66, 219] on img "button" at bounding box center [65, 316] width 11 height 11
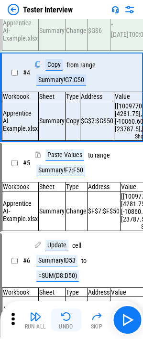
click at [66, 219] on img "button" at bounding box center [65, 316] width 11 height 11
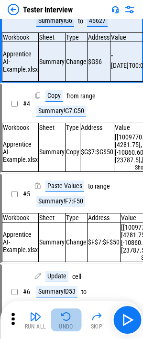
click at [66, 219] on img "button" at bounding box center [65, 316] width 11 height 11
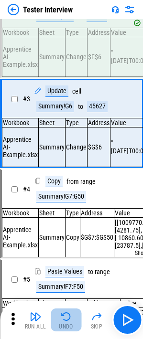
click at [66, 219] on div "Run All Undo Skip" at bounding box center [72, 319] width 133 height 31
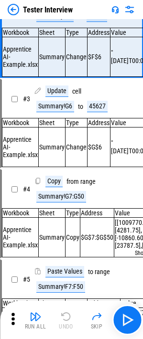
scroll to position [0, 0]
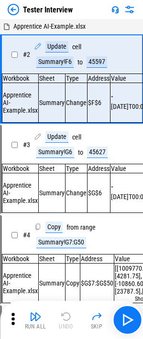
click at [66, 219] on div "Run All Undo Skip" at bounding box center [72, 319] width 133 height 31
click at [126, 219] on img "button" at bounding box center [126, 319] width 15 height 15
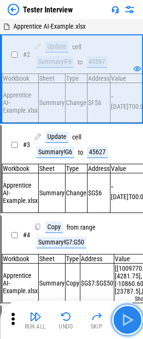
click at [126, 219] on img "button" at bounding box center [126, 319] width 15 height 15
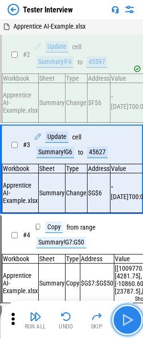
click at [126, 219] on img "button" at bounding box center [126, 319] width 15 height 15
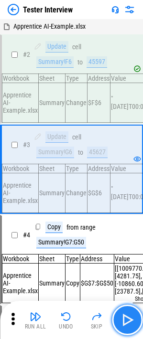
click at [126, 219] on img "button" at bounding box center [126, 319] width 15 height 15
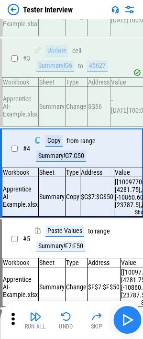
scroll to position [97, 0]
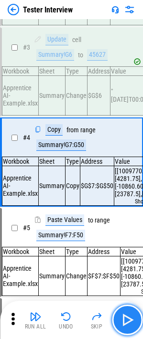
click at [126, 219] on button "button" at bounding box center [127, 319] width 31 height 31
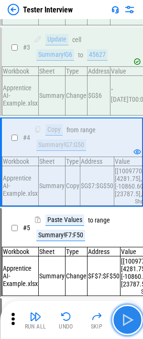
click at [126, 219] on button "button" at bounding box center [127, 319] width 31 height 31
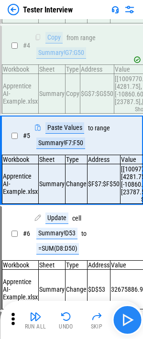
scroll to position [190, 0]
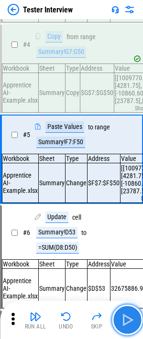
click at [125, 219] on img "button" at bounding box center [126, 319] width 15 height 15
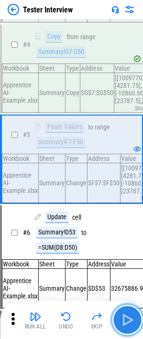
click at [125, 219] on img "button" at bounding box center [126, 319] width 15 height 15
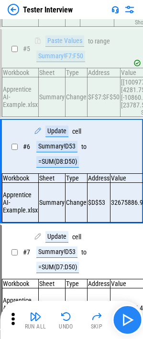
scroll to position [291, 0]
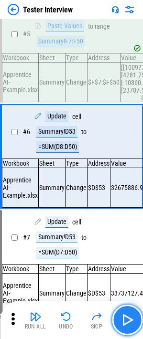
click at [125, 219] on img "button" at bounding box center [126, 319] width 15 height 15
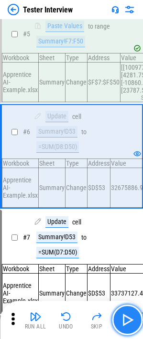
click at [122, 219] on button "button" at bounding box center [127, 319] width 31 height 31
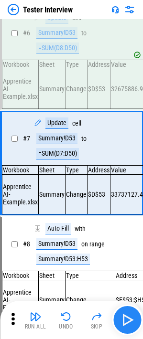
scroll to position [399, 0]
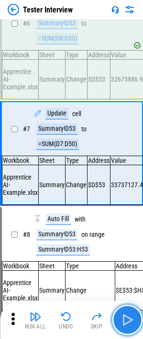
click at [121, 219] on button "button" at bounding box center [127, 319] width 31 height 31
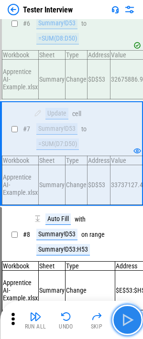
click at [121, 219] on button "button" at bounding box center [127, 319] width 31 height 31
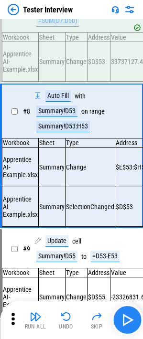
scroll to position [529, 0]
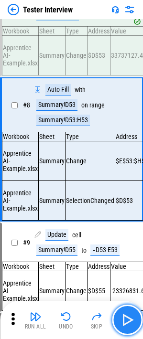
click at [130, 219] on img "button" at bounding box center [126, 319] width 15 height 15
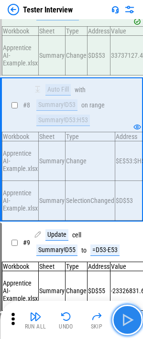
click at [128, 219] on img "button" at bounding box center [126, 319] width 15 height 15
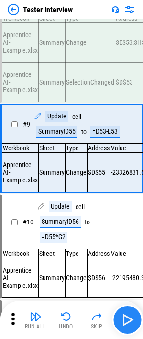
scroll to position [650, 0]
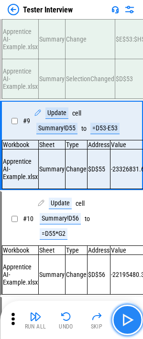
click at [128, 219] on img "button" at bounding box center [126, 319] width 15 height 15
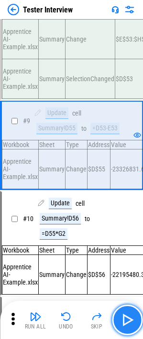
click at [128, 219] on img "button" at bounding box center [126, 319] width 15 height 15
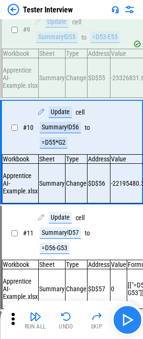
scroll to position [751, 0]
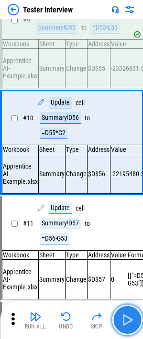
click at [128, 219] on img "button" at bounding box center [126, 319] width 15 height 15
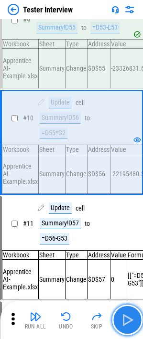
click at [131, 219] on img "button" at bounding box center [126, 319] width 15 height 15
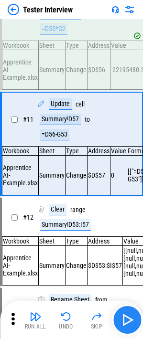
scroll to position [859, 0]
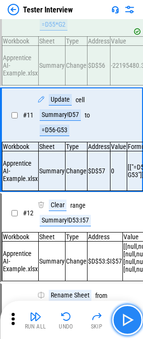
click at [131, 219] on img "button" at bounding box center [126, 319] width 15 height 15
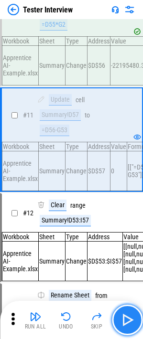
click at [128, 219] on img "button" at bounding box center [126, 319] width 15 height 15
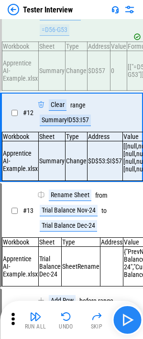
scroll to position [960, 0]
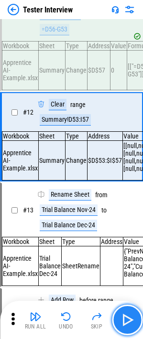
click at [126, 219] on img "button" at bounding box center [126, 319] width 15 height 15
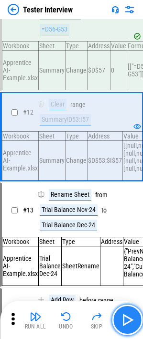
click at [126, 219] on img "button" at bounding box center [126, 319] width 15 height 15
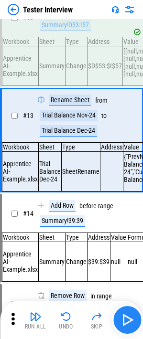
scroll to position [1061, 0]
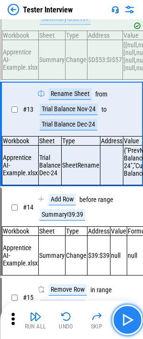
click at [127, 219] on img "button" at bounding box center [126, 319] width 15 height 15
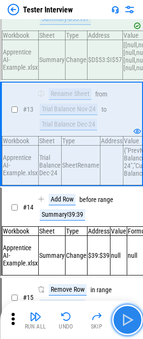
click at [127, 219] on img "button" at bounding box center [126, 319] width 15 height 15
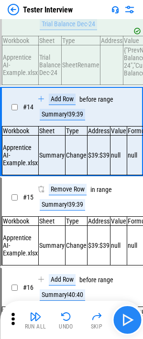
scroll to position [1161, 0]
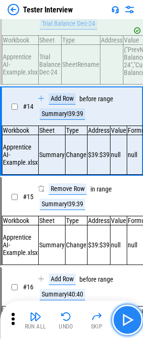
click at [125, 219] on img "button" at bounding box center [126, 319] width 15 height 15
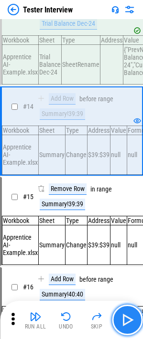
click at [125, 219] on img "button" at bounding box center [126, 319] width 15 height 15
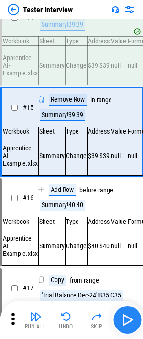
scroll to position [1254, 0]
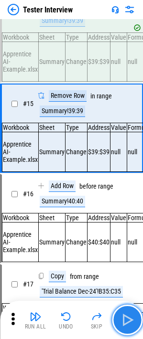
click at [127, 219] on img "button" at bounding box center [126, 319] width 15 height 15
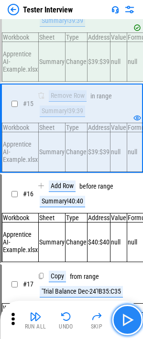
click at [125, 219] on img "button" at bounding box center [126, 319] width 15 height 15
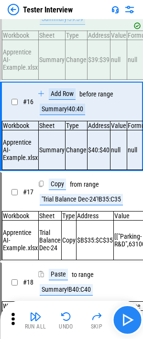
scroll to position [1347, 0]
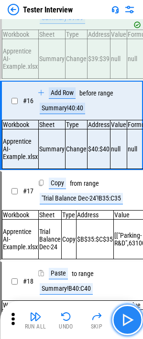
click at [125, 219] on img "button" at bounding box center [126, 319] width 15 height 15
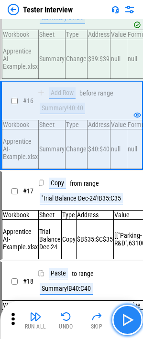
click at [125, 219] on img "button" at bounding box center [126, 319] width 15 height 15
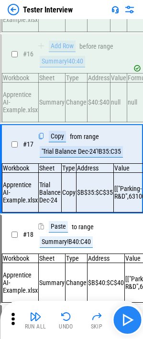
scroll to position [1440, 0]
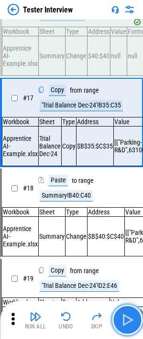
click at [126, 219] on img "button" at bounding box center [126, 319] width 15 height 15
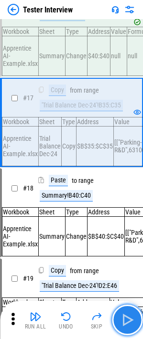
click at [126, 219] on img "button" at bounding box center [126, 319] width 15 height 15
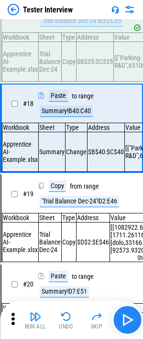
scroll to position [1533, 0]
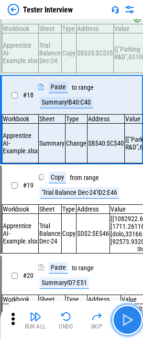
click at [126, 219] on img "button" at bounding box center [126, 319] width 15 height 15
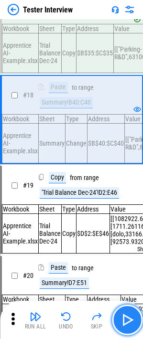
click at [126, 219] on img "button" at bounding box center [126, 319] width 15 height 15
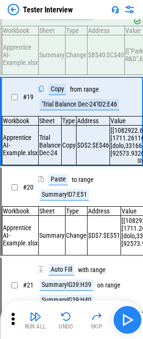
scroll to position [1626, 0]
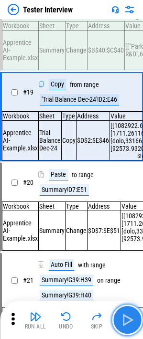
click at [126, 219] on img "button" at bounding box center [126, 319] width 15 height 15
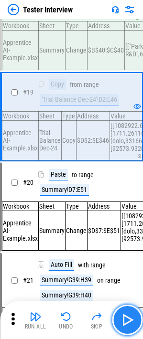
click at [126, 219] on img "button" at bounding box center [126, 319] width 15 height 15
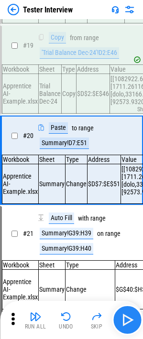
scroll to position [1719, 0]
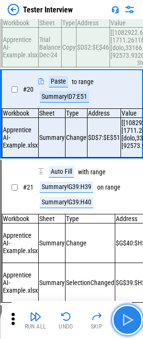
click at [126, 219] on img "button" at bounding box center [126, 319] width 15 height 15
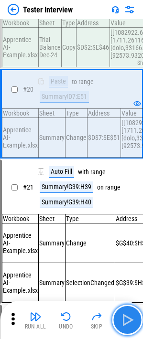
click at [123, 219] on img "button" at bounding box center [126, 319] width 15 height 15
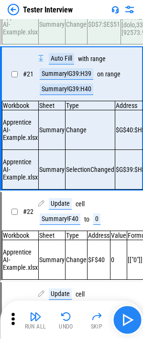
scroll to position [1841, 0]
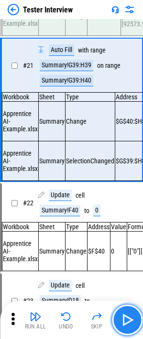
click at [123, 219] on img "button" at bounding box center [126, 319] width 15 height 15
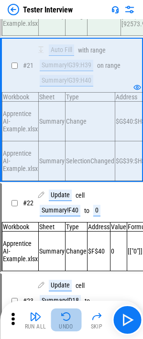
click at [65, 219] on img "button" at bounding box center [65, 316] width 11 height 11
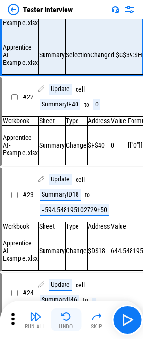
scroll to position [1963, 0]
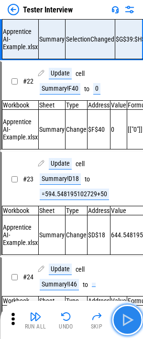
click at [134, 219] on img "button" at bounding box center [126, 319] width 15 height 15
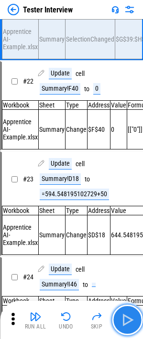
click at [127, 219] on img "button" at bounding box center [126, 319] width 15 height 15
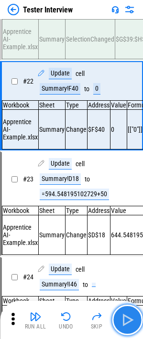
click at [123, 219] on img "button" at bounding box center [126, 319] width 15 height 15
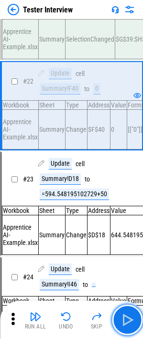
click at [123, 219] on img "button" at bounding box center [126, 319] width 15 height 15
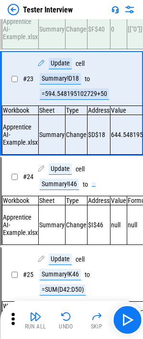
scroll to position [2063, 0]
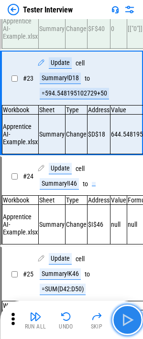
click at [124, 219] on img "button" at bounding box center [126, 319] width 15 height 15
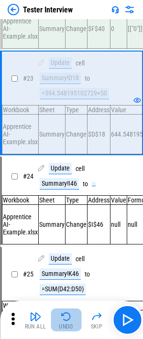
click at [67, 219] on div "Undo" at bounding box center [66, 326] width 14 height 6
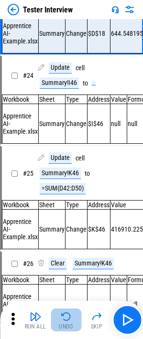
click at [67, 219] on div "Undo" at bounding box center [66, 326] width 14 height 6
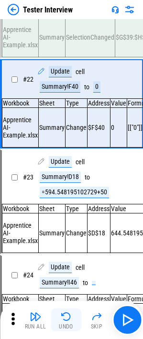
scroll to position [1963, 0]
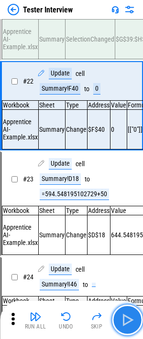
click at [129, 219] on img "button" at bounding box center [126, 319] width 15 height 15
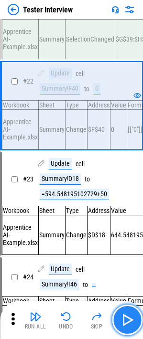
click at [126, 219] on img "button" at bounding box center [126, 319] width 15 height 15
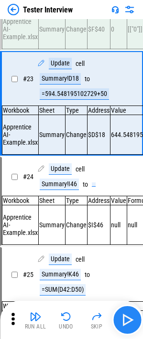
scroll to position [2063, 0]
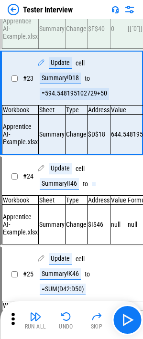
click at [52, 84] on div "Summary!D18" at bounding box center [60, 78] width 41 height 11
click at [129, 219] on img "button" at bounding box center [126, 319] width 15 height 15
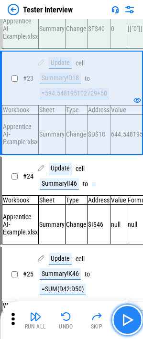
click at [129, 219] on img "button" at bounding box center [126, 319] width 15 height 15
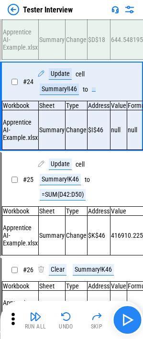
scroll to position [2164, 0]
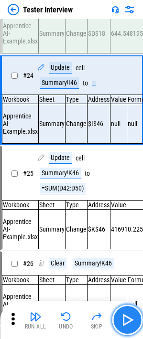
click at [129, 219] on img "button" at bounding box center [126, 319] width 15 height 15
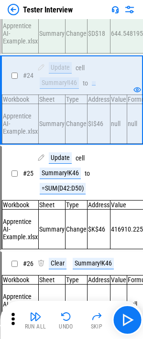
click at [64, 89] on div "Summary!I46" at bounding box center [59, 82] width 39 height 11
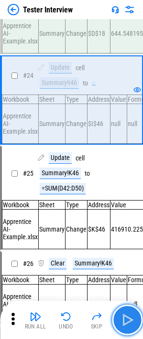
click at [128, 219] on img "button" at bounding box center [126, 319] width 15 height 15
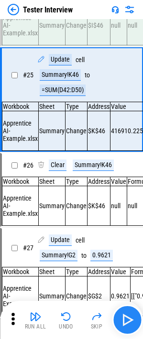
scroll to position [2265, 0]
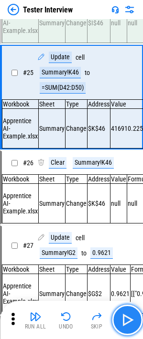
click at [128, 219] on img "button" at bounding box center [126, 319] width 15 height 15
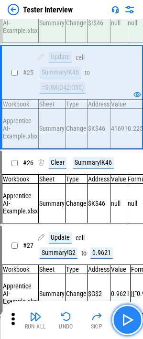
click at [128, 219] on img "button" at bounding box center [126, 319] width 15 height 15
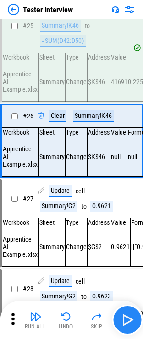
scroll to position [2358, 0]
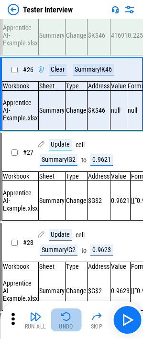
click at [65, 219] on img "button" at bounding box center [65, 316] width 11 height 11
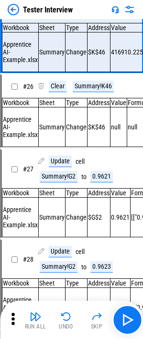
scroll to position [2344, 0]
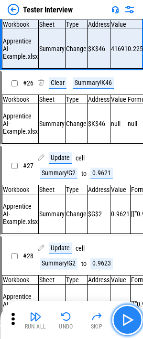
click at [125, 219] on img "button" at bounding box center [126, 319] width 15 height 15
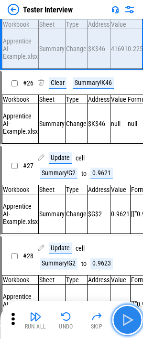
click at [125, 219] on img "button" at bounding box center [126, 319] width 15 height 15
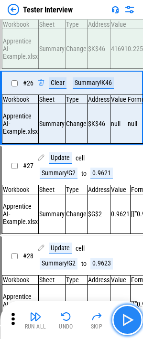
click at [125, 219] on img "button" at bounding box center [126, 319] width 15 height 15
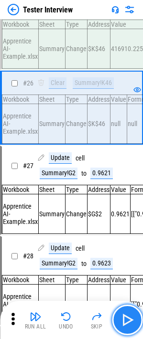
click at [125, 219] on img "button" at bounding box center [126, 319] width 15 height 15
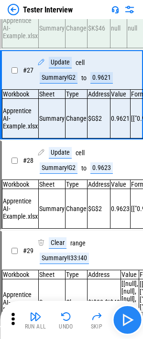
scroll to position [2443, 0]
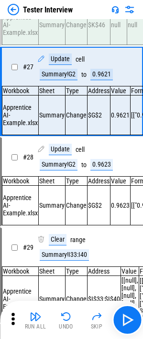
click at [67, 80] on div "Summary!G2" at bounding box center [59, 74] width 38 height 11
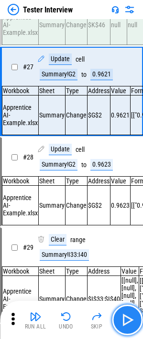
click at [130, 219] on img "button" at bounding box center [126, 319] width 15 height 15
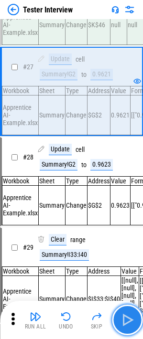
click at [132, 219] on img "button" at bounding box center [126, 319] width 15 height 15
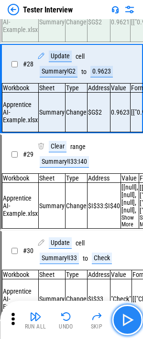
click at [132, 219] on img "button" at bounding box center [126, 319] width 15 height 15
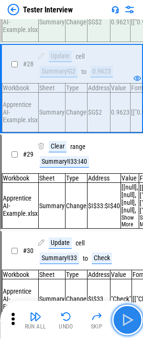
click at [132, 219] on img "button" at bounding box center [126, 319] width 15 height 15
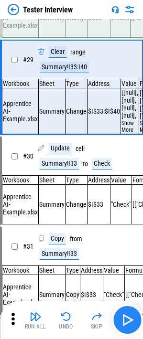
scroll to position [2631, 0]
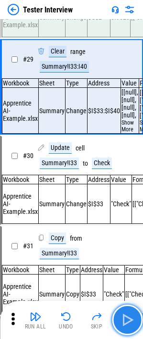
click at [132, 219] on img "button" at bounding box center [126, 319] width 15 height 15
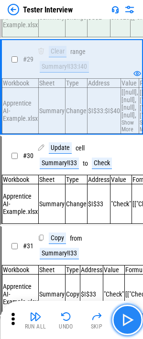
click at [132, 219] on img "button" at bounding box center [126, 319] width 15 height 15
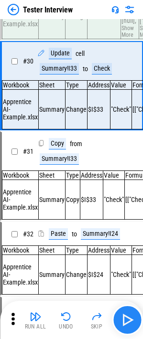
scroll to position [2726, 0]
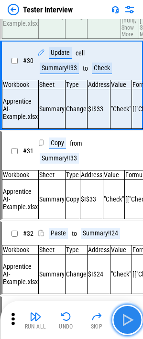
click at [132, 219] on img "button" at bounding box center [126, 319] width 15 height 15
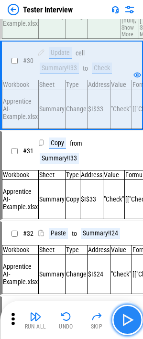
click at [132, 219] on img "button" at bounding box center [126, 319] width 15 height 15
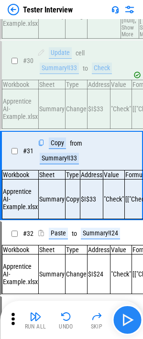
scroll to position [2819, 0]
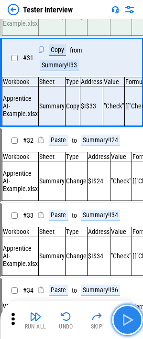
click at [132, 219] on img "button" at bounding box center [126, 319] width 15 height 15
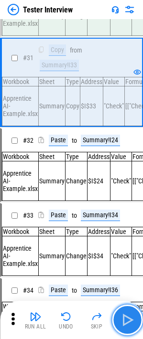
click at [132, 219] on img "button" at bounding box center [126, 319] width 15 height 15
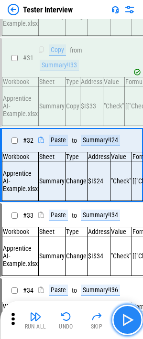
click at [132, 219] on img "button" at bounding box center [126, 319] width 15 height 15
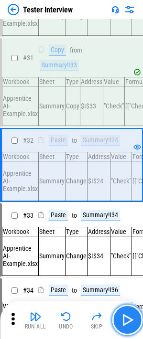
click at [132, 219] on img "button" at bounding box center [126, 319] width 15 height 15
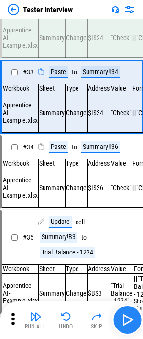
scroll to position [2982, 0]
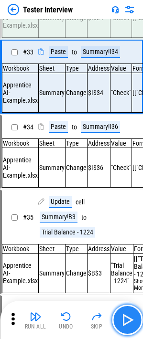
click at [132, 219] on img "button" at bounding box center [126, 319] width 15 height 15
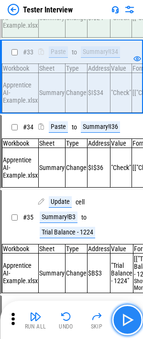
click at [132, 219] on img "button" at bounding box center [126, 319] width 15 height 15
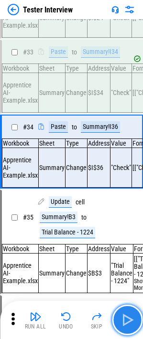
click at [132, 219] on img "button" at bounding box center [126, 319] width 15 height 15
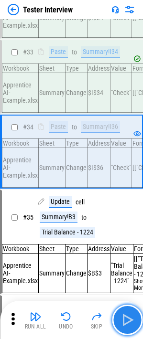
click at [132, 219] on img "button" at bounding box center [126, 319] width 15 height 15
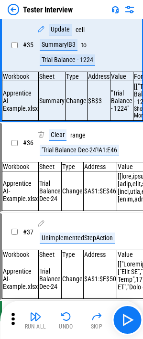
scroll to position [3155, 0]
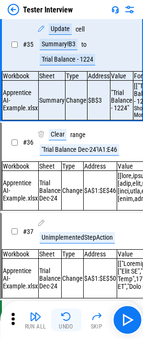
click at [65, 219] on img "button" at bounding box center [65, 316] width 11 height 11
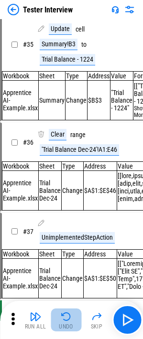
click at [65, 219] on img "button" at bounding box center [65, 316] width 11 height 11
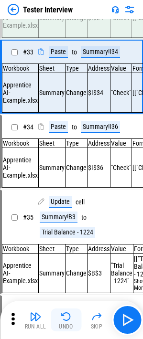
click at [65, 219] on img "button" at bounding box center [65, 316] width 11 height 11
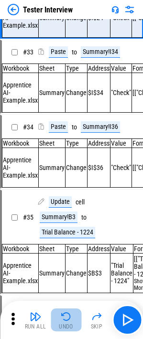
click at [65, 219] on img "button" at bounding box center [65, 316] width 11 height 11
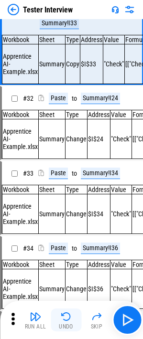
scroll to position [2819, 0]
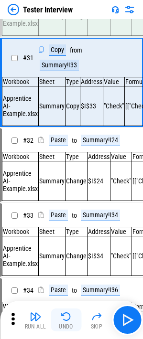
click at [65, 219] on img "button" at bounding box center [65, 316] width 11 height 11
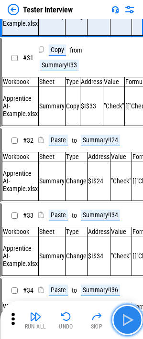
click at [133, 219] on img "button" at bounding box center [126, 319] width 15 height 15
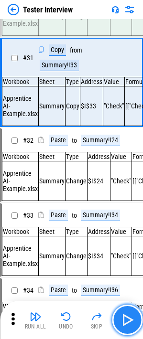
click at [133, 219] on img "button" at bounding box center [126, 319] width 15 height 15
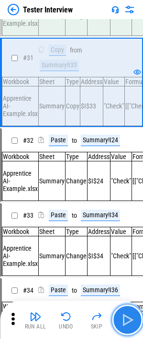
click at [133, 219] on img "button" at bounding box center [126, 319] width 15 height 15
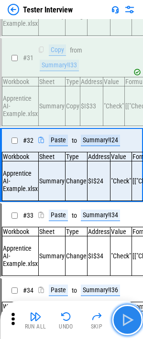
click at [130, 219] on img "button" at bounding box center [126, 319] width 15 height 15
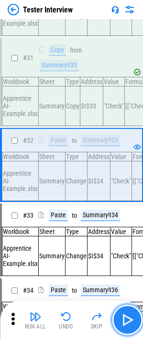
click at [130, 219] on img "button" at bounding box center [126, 319] width 15 height 15
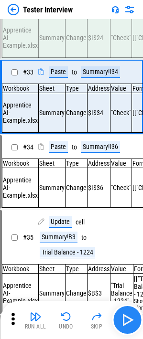
scroll to position [2982, 0]
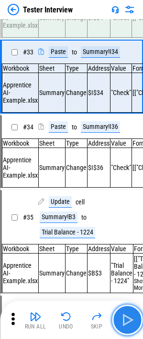
click at [128, 219] on img "button" at bounding box center [126, 319] width 15 height 15
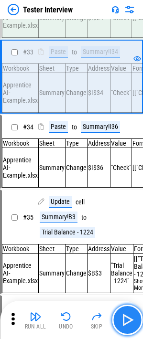
click at [131, 219] on img "button" at bounding box center [126, 319] width 15 height 15
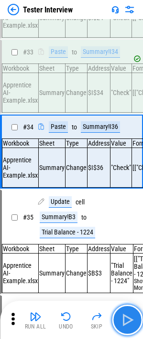
click at [130, 219] on img "button" at bounding box center [126, 319] width 15 height 15
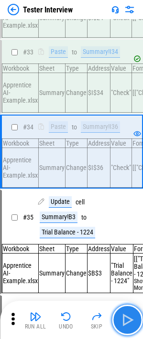
click at [128, 219] on button "button" at bounding box center [127, 319] width 31 height 31
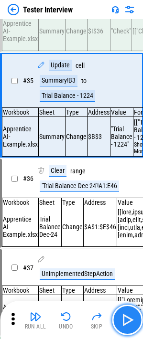
scroll to position [3155, 0]
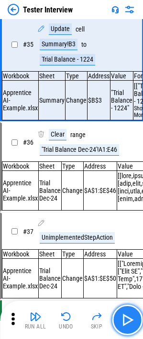
click at [128, 219] on button "button" at bounding box center [127, 319] width 31 height 31
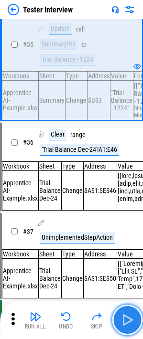
click at [128, 219] on button "button" at bounding box center [127, 319] width 31 height 31
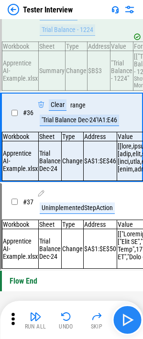
scroll to position [3257, 0]
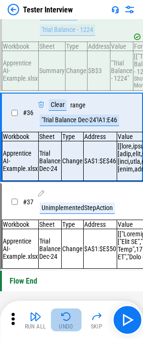
click at [70, 219] on img "button" at bounding box center [65, 316] width 11 height 11
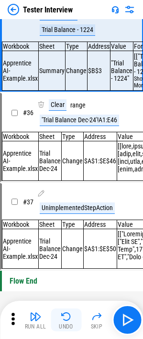
click at [62, 219] on div "Undo" at bounding box center [66, 326] width 14 height 6
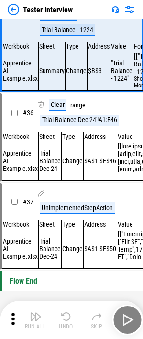
click at [62, 219] on div "Undo" at bounding box center [66, 326] width 14 height 6
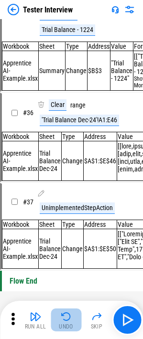
click at [62, 219] on div "Undo" at bounding box center [66, 326] width 14 height 6
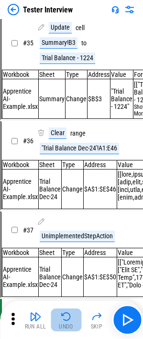
click at [62, 219] on div "Undo" at bounding box center [66, 326] width 14 height 6
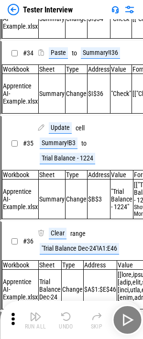
click at [62, 219] on div "Undo" at bounding box center [66, 326] width 14 height 6
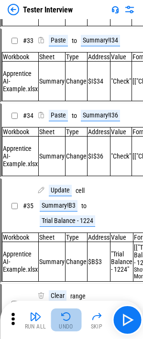
click at [62, 219] on div "Undo" at bounding box center [66, 326] width 14 height 6
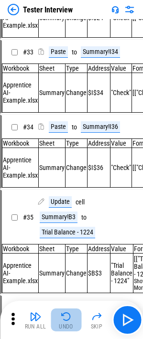
click at [62, 219] on div "Run All Undo Skip" at bounding box center [72, 319] width 133 height 31
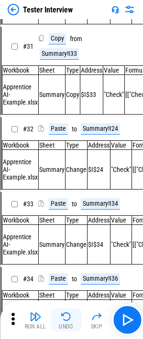
click at [62, 219] on div "Undo" at bounding box center [66, 326] width 14 height 6
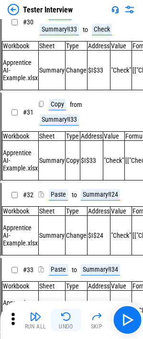
click at [62, 219] on div "Undo" at bounding box center [66, 326] width 14 height 6
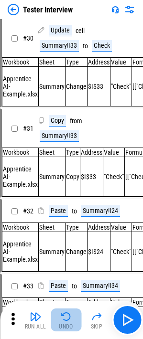
click at [62, 219] on div "Undo" at bounding box center [66, 326] width 14 height 6
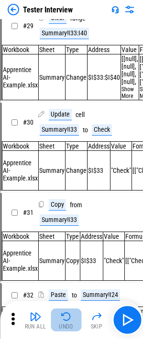
click at [62, 219] on div "Undo" at bounding box center [66, 326] width 14 height 6
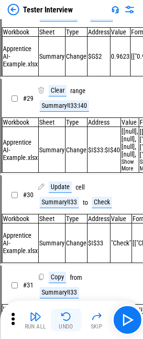
click at [62, 219] on div "Undo" at bounding box center [66, 326] width 14 height 6
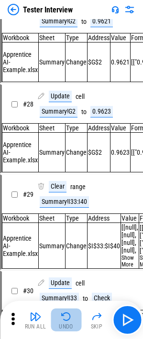
click at [62, 219] on div "Undo" at bounding box center [66, 326] width 14 height 6
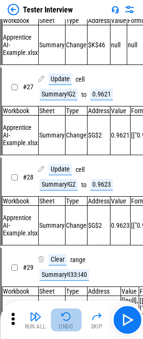
click at [62, 219] on div "Undo" at bounding box center [66, 326] width 14 height 6
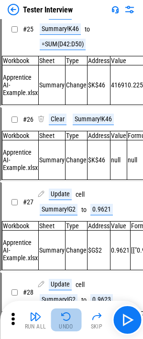
click at [62, 219] on div "Undo" at bounding box center [66, 326] width 14 height 6
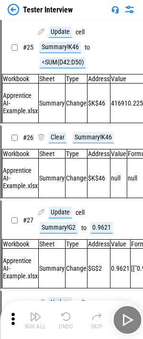
click at [62, 219] on div "Undo" at bounding box center [66, 326] width 14 height 6
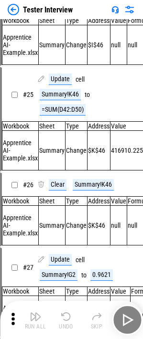
click at [62, 219] on div "Run All Undo Skip" at bounding box center [72, 319] width 133 height 31
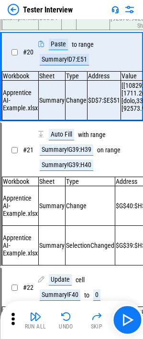
scroll to position [1719, 0]
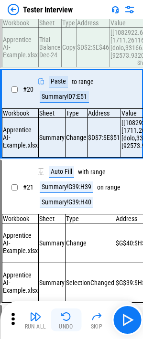
click at [67, 219] on img "button" at bounding box center [65, 316] width 11 height 11
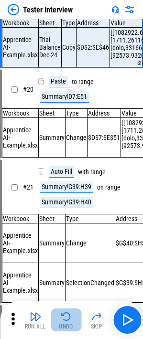
click at [67, 219] on img "button" at bounding box center [65, 316] width 11 height 11
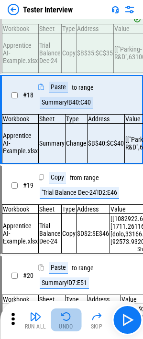
click at [67, 219] on img "button" at bounding box center [65, 316] width 11 height 11
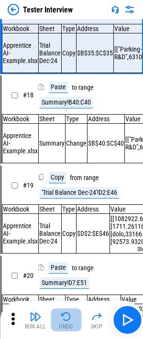
click at [67, 219] on img "button" at bounding box center [65, 316] width 11 height 11
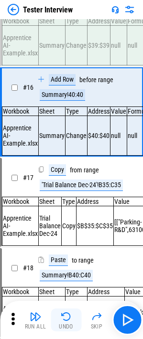
click at [67, 219] on img "button" at bounding box center [65, 316] width 11 height 11
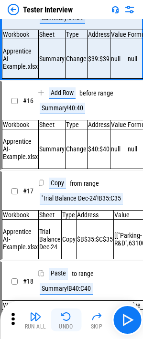
click at [67, 219] on img "button" at bounding box center [65, 316] width 11 height 11
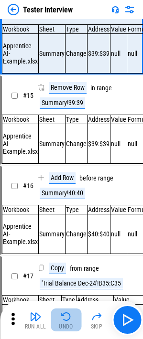
click at [67, 219] on img "button" at bounding box center [65, 316] width 11 height 11
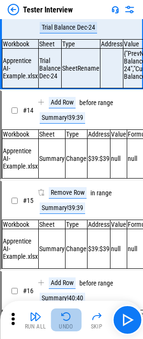
click at [67, 219] on img "button" at bounding box center [65, 316] width 11 height 11
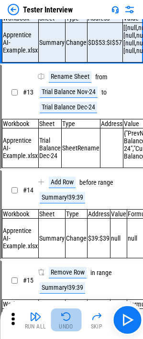
click at [67, 219] on img "button" at bounding box center [65, 316] width 11 height 11
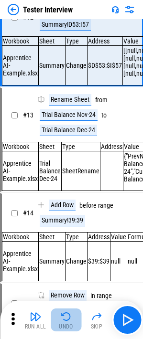
click at [67, 219] on img "button" at bounding box center [65, 316] width 11 height 11
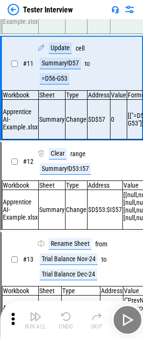
click at [67, 219] on img "button" at bounding box center [65, 316] width 11 height 11
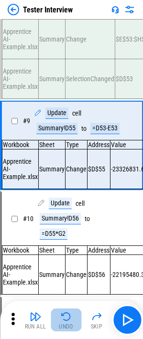
click at [67, 219] on img "button" at bounding box center [65, 316] width 11 height 11
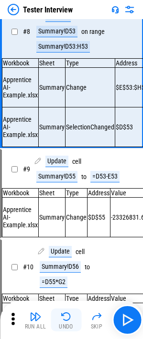
click at [67, 219] on img "button" at bounding box center [65, 316] width 11 height 11
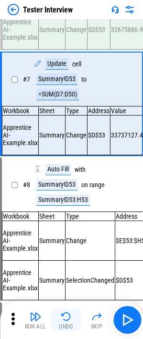
click at [67, 219] on img "button" at bounding box center [65, 316] width 11 height 11
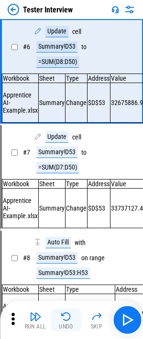
click at [67, 219] on img "button" at bounding box center [65, 316] width 11 height 11
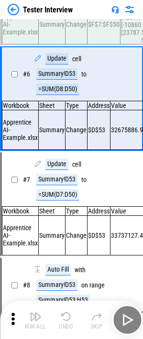
click at [67, 219] on div "Run All Undo Skip" at bounding box center [72, 319] width 133 height 31
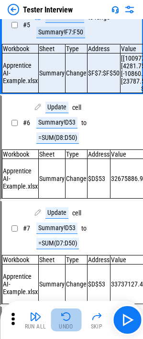
click at [67, 219] on img "button" at bounding box center [65, 316] width 11 height 11
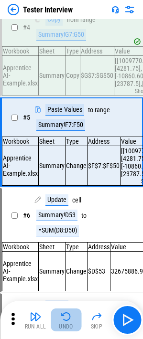
click at [67, 219] on img "button" at bounding box center [65, 316] width 11 height 11
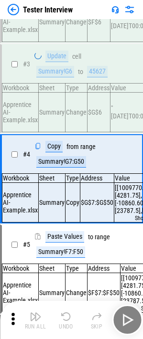
click at [67, 219] on img "button" at bounding box center [65, 316] width 11 height 11
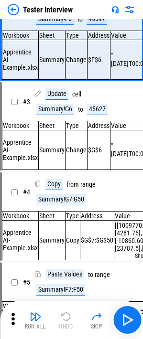
scroll to position [0, 0]
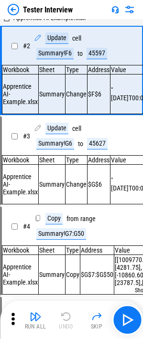
click at [67, 219] on div "Run All Undo Skip" at bounding box center [72, 319] width 133 height 31
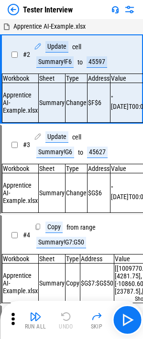
click at [67, 219] on div "Run All Undo Skip" at bounding box center [72, 319] width 133 height 31
click at [32, 219] on img "button" at bounding box center [35, 316] width 11 height 11
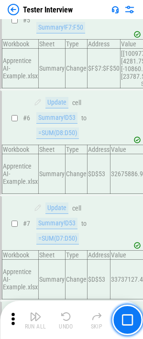
scroll to position [422, 0]
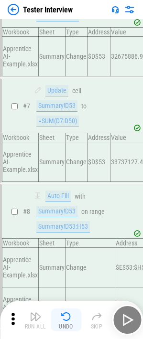
click at [65, 219] on img "button" at bounding box center [65, 316] width 11 height 11
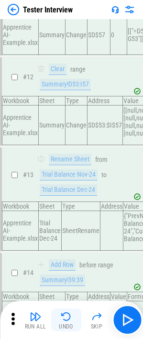
scroll to position [1975, 0]
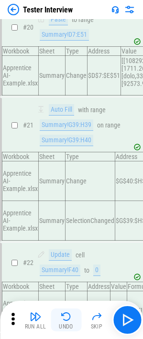
click at [65, 219] on img "button" at bounding box center [65, 316] width 11 height 11
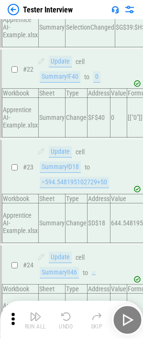
click at [65, 219] on div "Run All Undo Skip" at bounding box center [72, 319] width 133 height 31
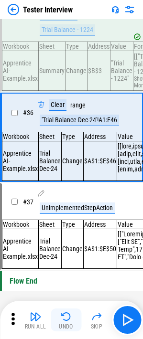
scroll to position [3257, 0]
click at [65, 219] on img "button" at bounding box center [65, 316] width 11 height 11
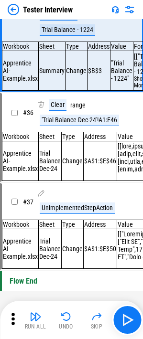
scroll to position [3214, 0]
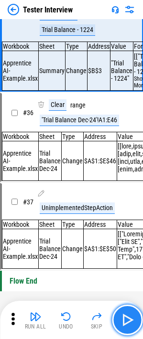
click at [127, 219] on img "button" at bounding box center [126, 319] width 15 height 15
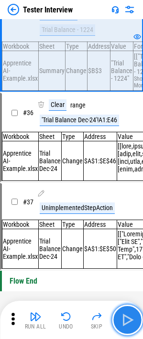
click at [128, 219] on img "button" at bounding box center [126, 319] width 15 height 15
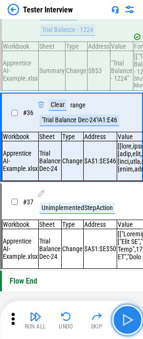
click at [128, 219] on img "button" at bounding box center [126, 319] width 15 height 15
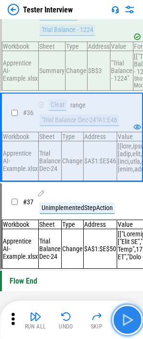
click at [128, 219] on img "button" at bounding box center [126, 319] width 15 height 15
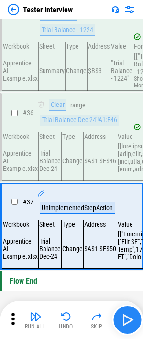
scroll to position [3294, 0]
click at [128, 219] on img "button" at bounding box center [126, 319] width 15 height 15
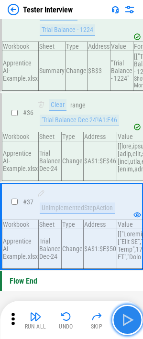
click at [128, 219] on img "button" at bounding box center [126, 319] width 15 height 15
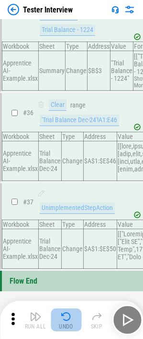
click at [63, 219] on img "button" at bounding box center [65, 316] width 11 height 11
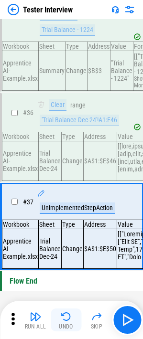
click at [63, 219] on img "button" at bounding box center [65, 316] width 11 height 11
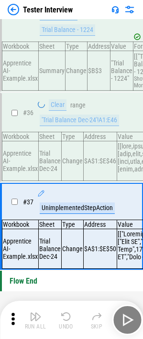
click at [63, 219] on div "Run All Undo Skip" at bounding box center [72, 319] width 133 height 31
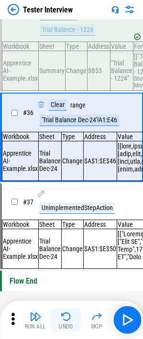
click at [63, 219] on img "button" at bounding box center [65, 316] width 11 height 11
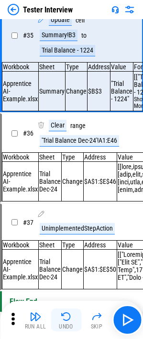
scroll to position [3155, 0]
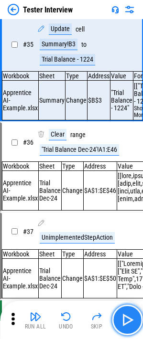
click at [123, 219] on img "button" at bounding box center [126, 319] width 15 height 15
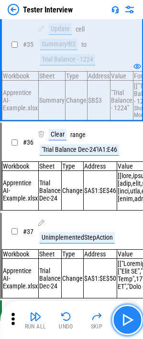
click at [123, 219] on img "button" at bounding box center [126, 319] width 15 height 15
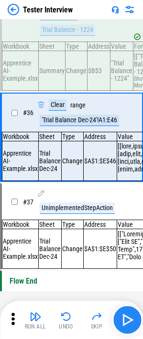
scroll to position [3257, 0]
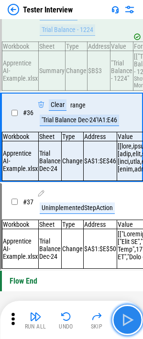
click at [125, 219] on img "button" at bounding box center [126, 319] width 15 height 15
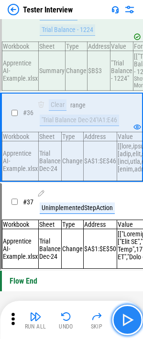
click at [125, 219] on img "button" at bounding box center [126, 319] width 15 height 15
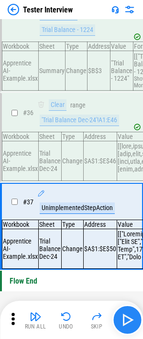
scroll to position [3294, 0]
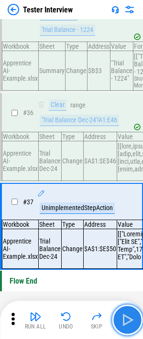
click at [125, 219] on img "button" at bounding box center [126, 319] width 15 height 15
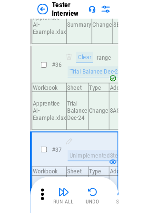
scroll to position [3148, 0]
